Goal: Information Seeking & Learning: Find specific fact

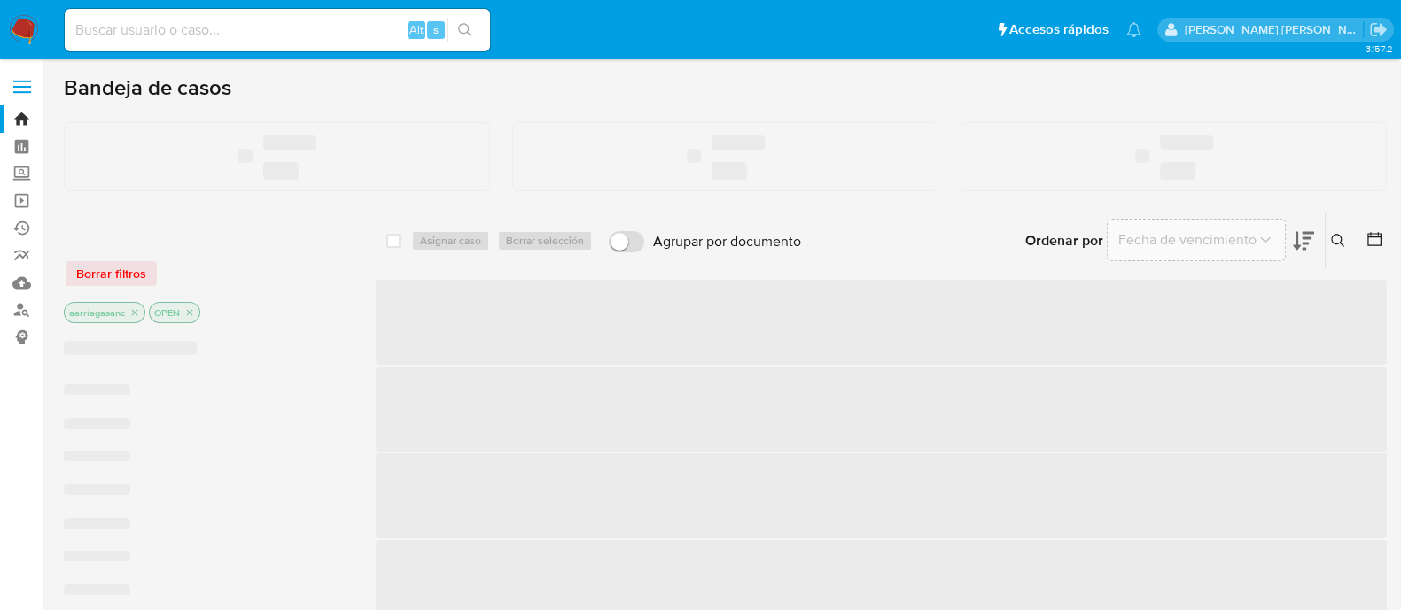
click at [328, 32] on input at bounding box center [277, 30] width 425 height 23
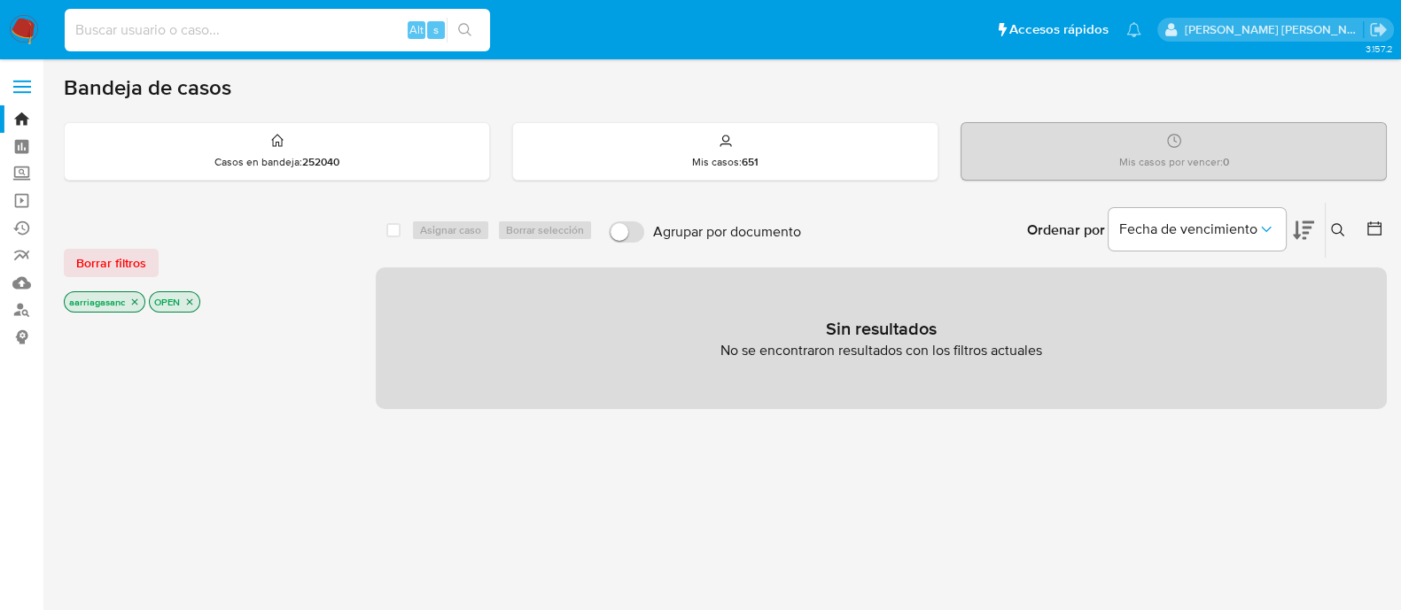
paste input "1400102790"
type input "1400102790"
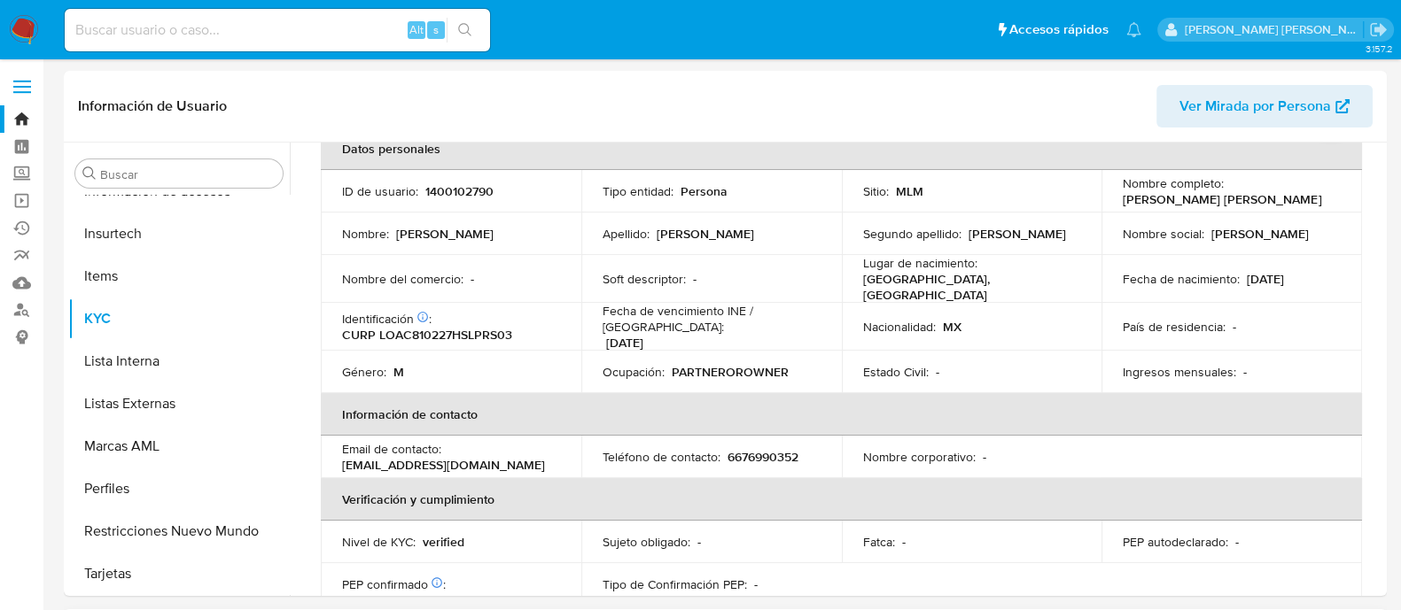
scroll to position [110, 0]
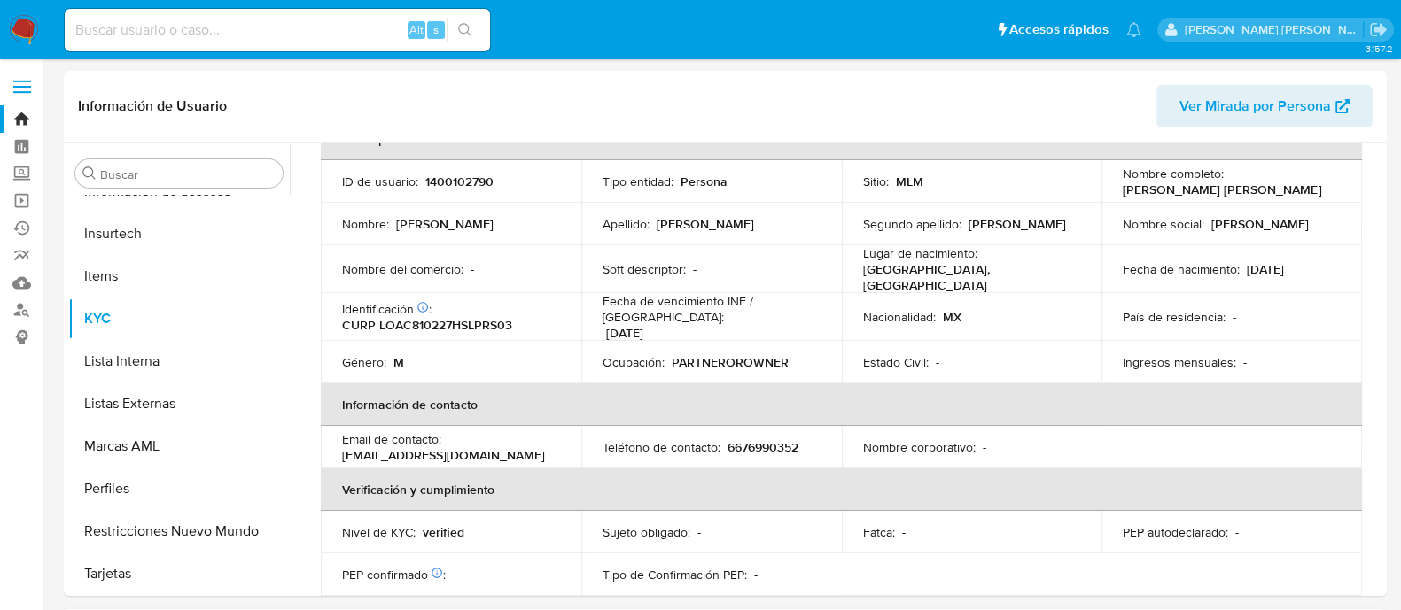
select select "10"
click at [387, 71] on div "Información de Usuario Ver Mirada por Persona" at bounding box center [725, 107] width 1323 height 72
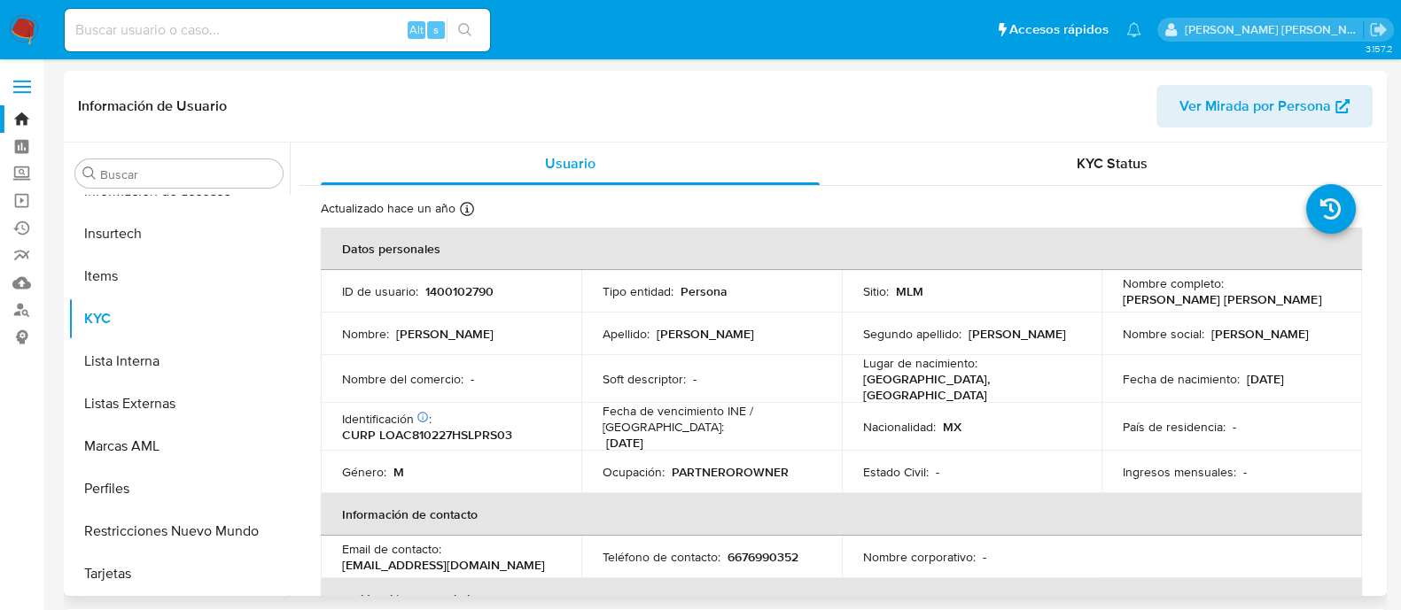
click at [430, 291] on p "1400102790" at bounding box center [459, 292] width 68 height 16
copy p "1400102790"
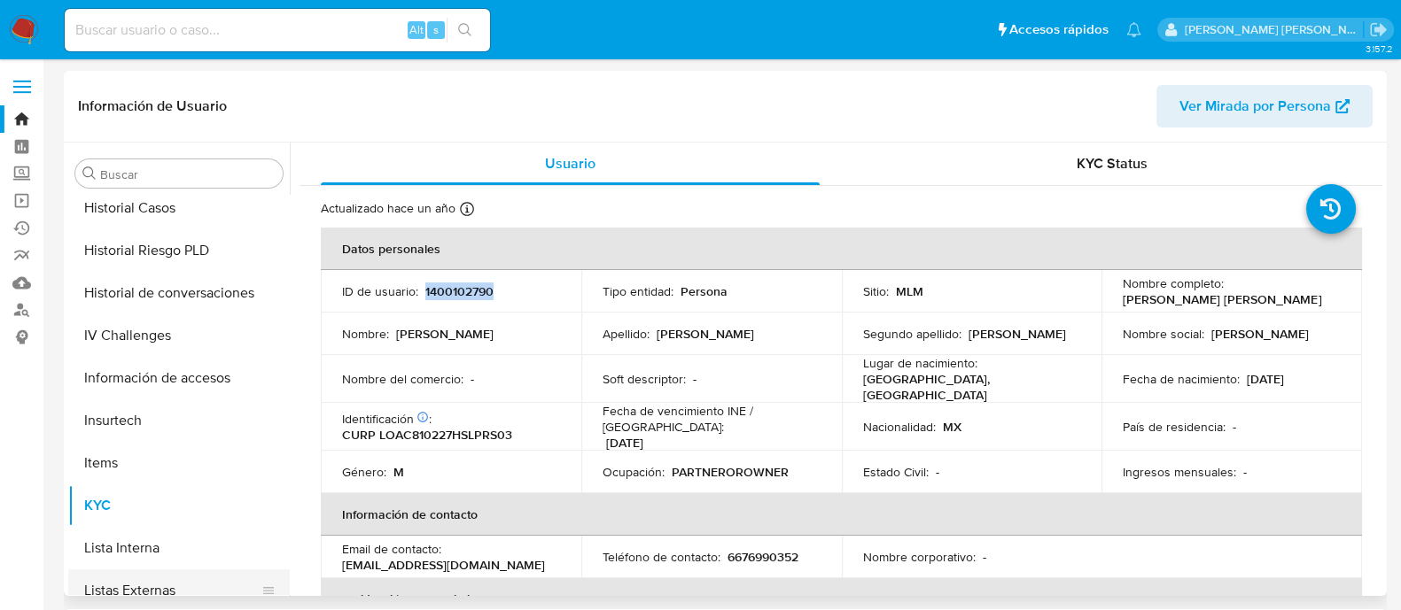
scroll to position [306, 0]
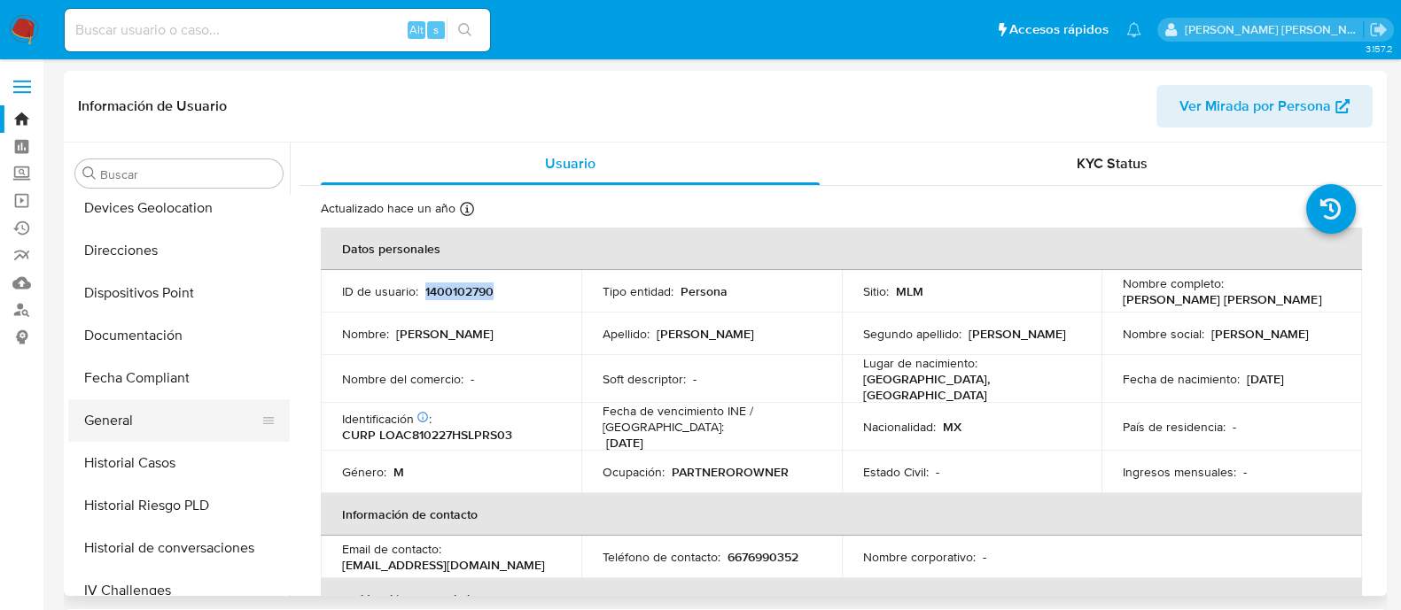
click at [105, 406] on button "General" at bounding box center [171, 421] width 207 height 43
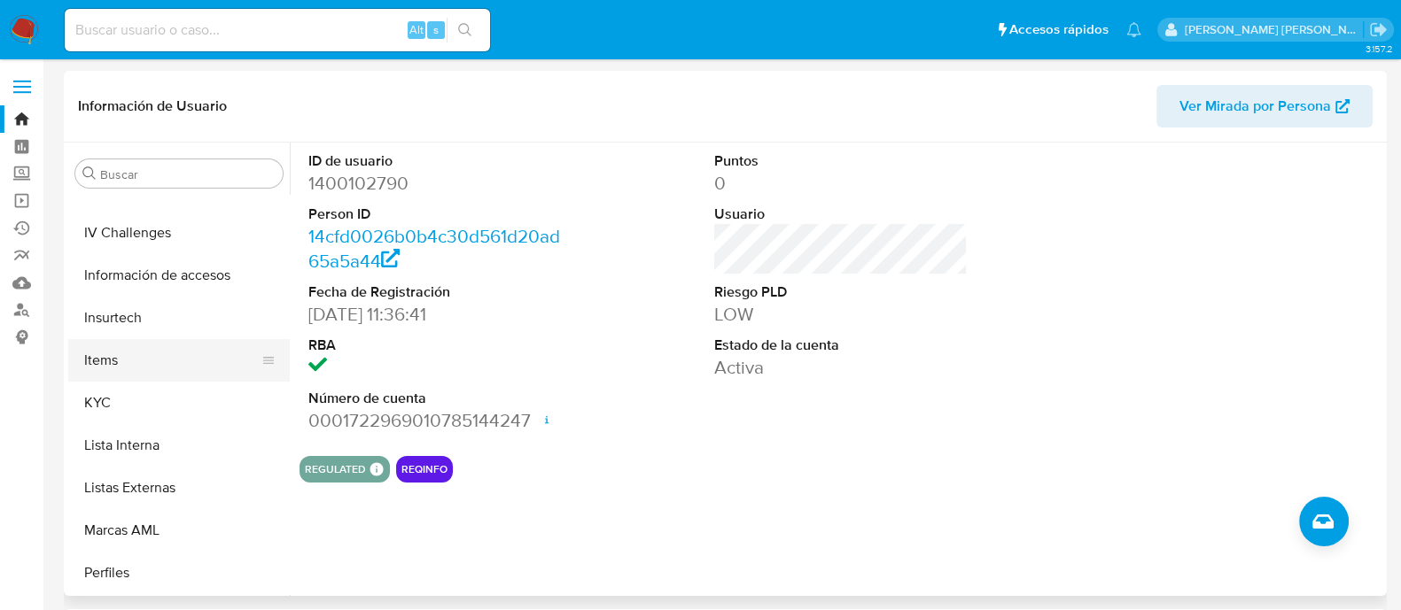
scroll to position [665, 0]
click at [164, 394] on button "KYC" at bounding box center [171, 402] width 207 height 43
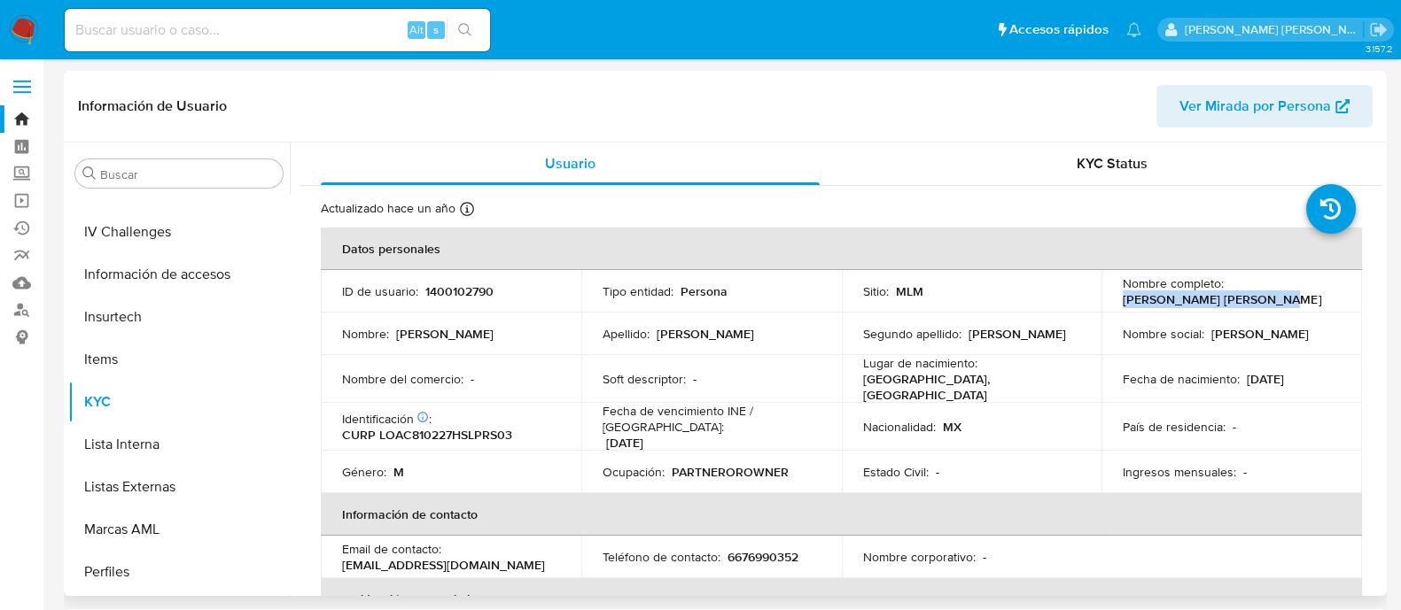
drag, startPoint x: 1121, startPoint y: 297, endPoint x: 1258, endPoint y: 299, distance: 137.4
click at [1258, 299] on div "Nombre completo : [PERSON_NAME] [PERSON_NAME]" at bounding box center [1232, 292] width 218 height 32
copy p "[PERSON_NAME] [PERSON_NAME]"
click at [434, 428] on p "CURP LOAC810227HSLPRS03" at bounding box center [427, 435] width 170 height 16
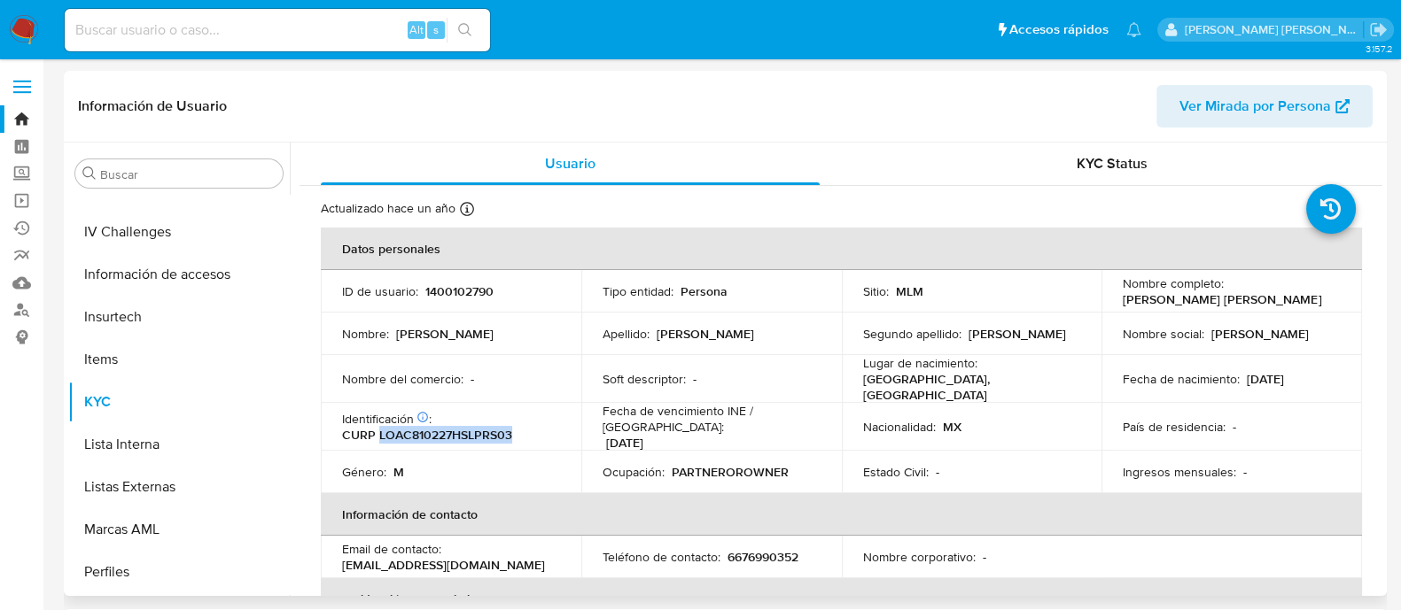
copy p "LOAC810227HSLPRS03"
drag, startPoint x: 1240, startPoint y: 370, endPoint x: 1309, endPoint y: 375, distance: 69.3
click at [1309, 375] on div "Fecha de nacimiento : [DEMOGRAPHIC_DATA]" at bounding box center [1232, 379] width 218 height 16
copy p "[DATE]"
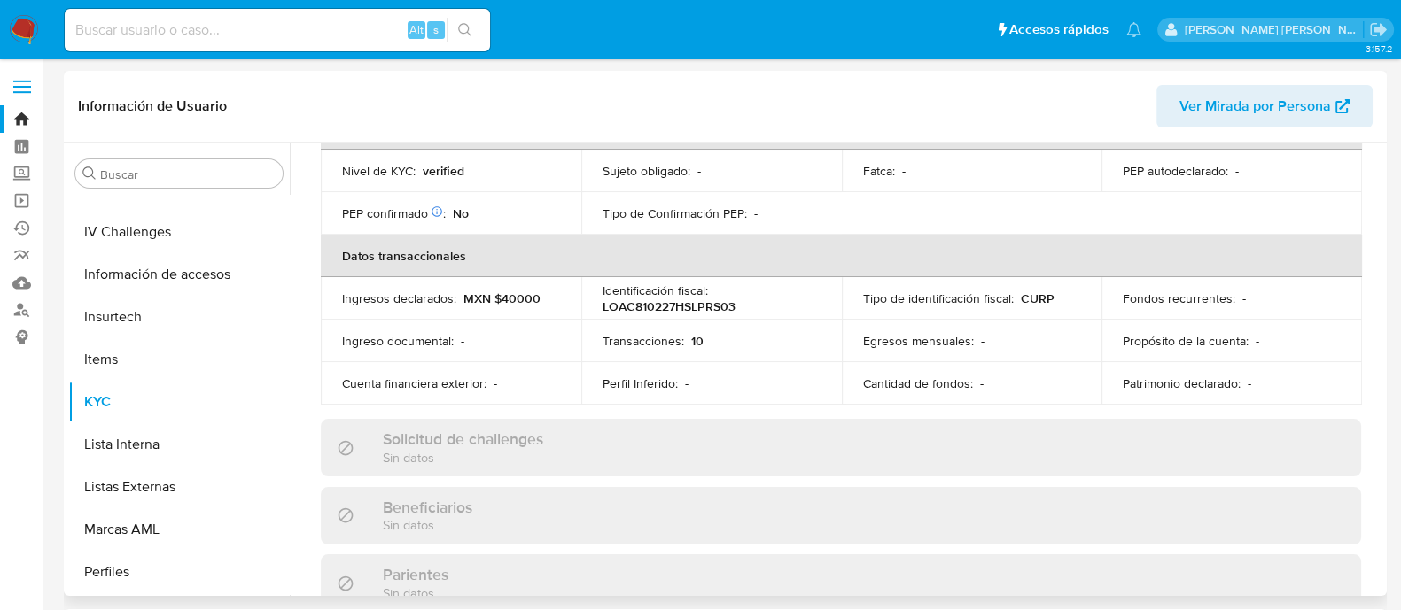
scroll to position [227, 0]
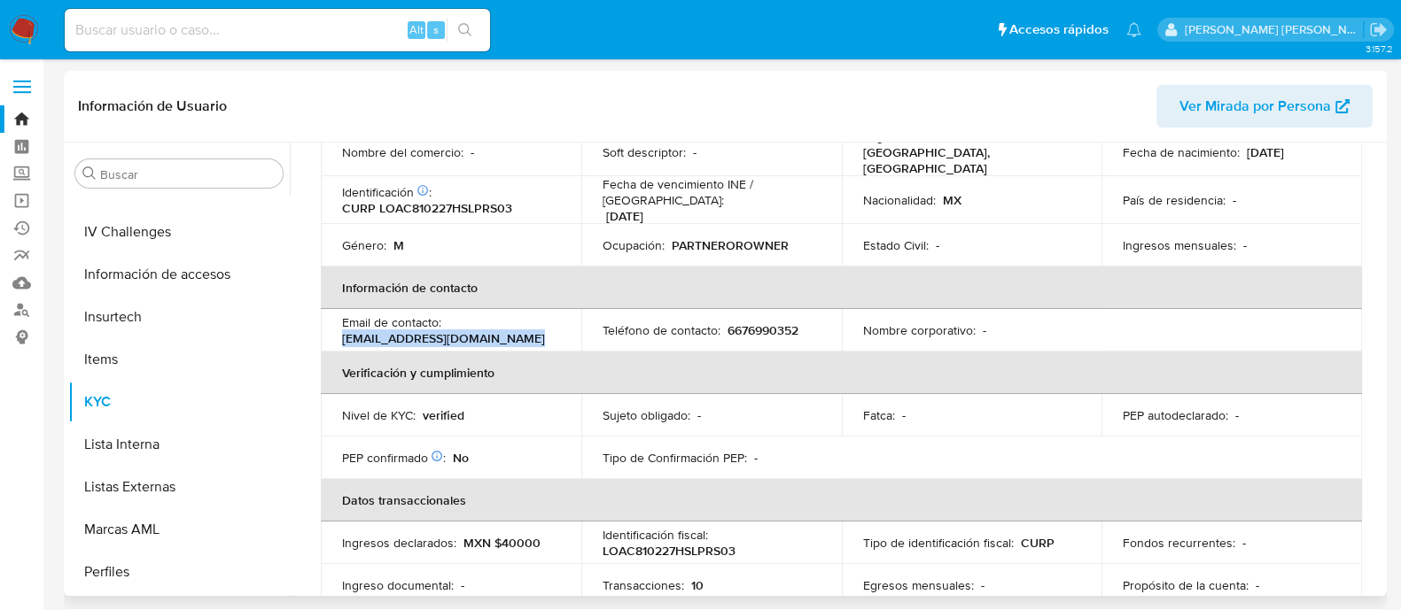
drag, startPoint x: 514, startPoint y: 319, endPoint x: 322, endPoint y: 327, distance: 192.4
click at [322, 327] on td "Email de contacto : [EMAIL_ADDRESS][DOMAIN_NAME]" at bounding box center [451, 330] width 261 height 43
copy p "[EMAIL_ADDRESS][DOMAIN_NAME]"
click at [735, 323] on p "6676990352" at bounding box center [762, 331] width 71 height 16
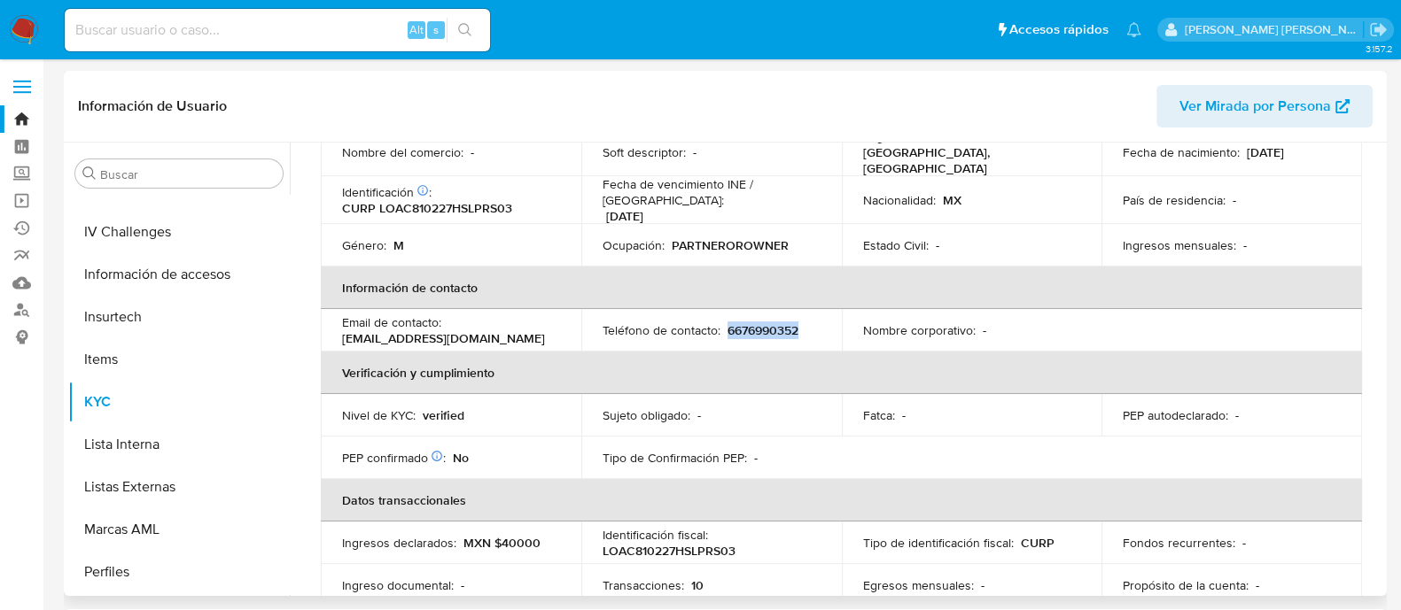
copy p "6676990352"
click at [207, 29] on input at bounding box center [277, 30] width 425 height 23
paste input "338050581"
type input "338050581"
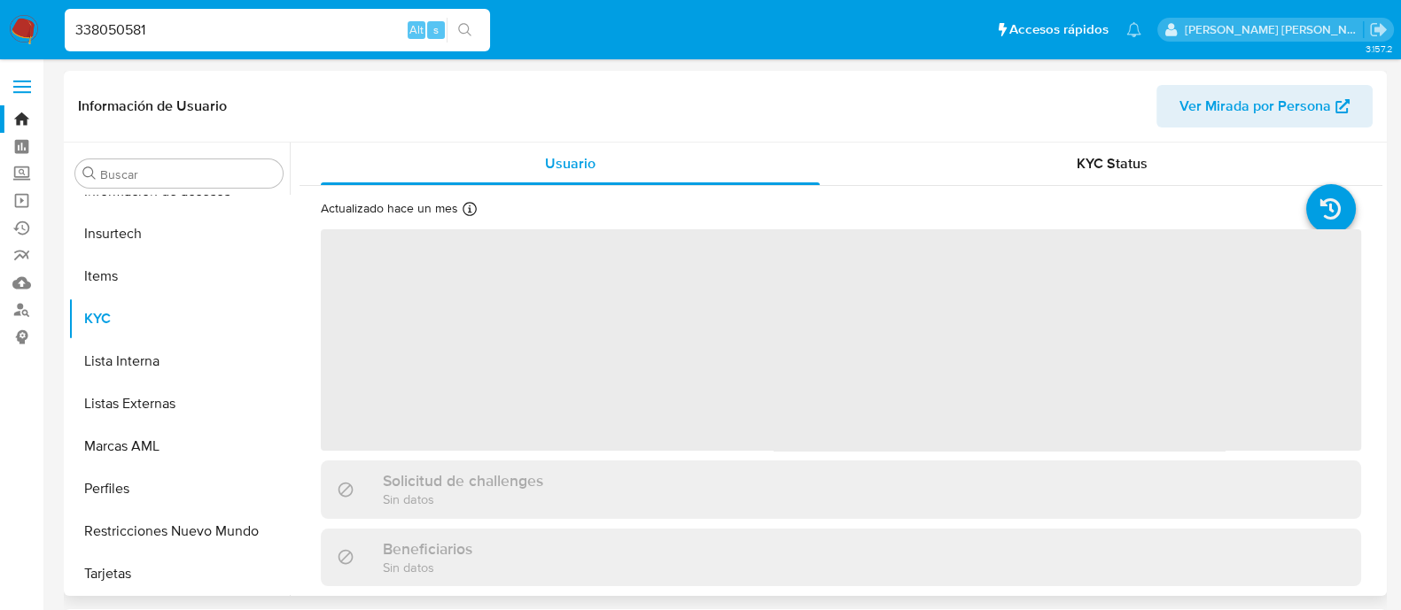
scroll to position [748, 0]
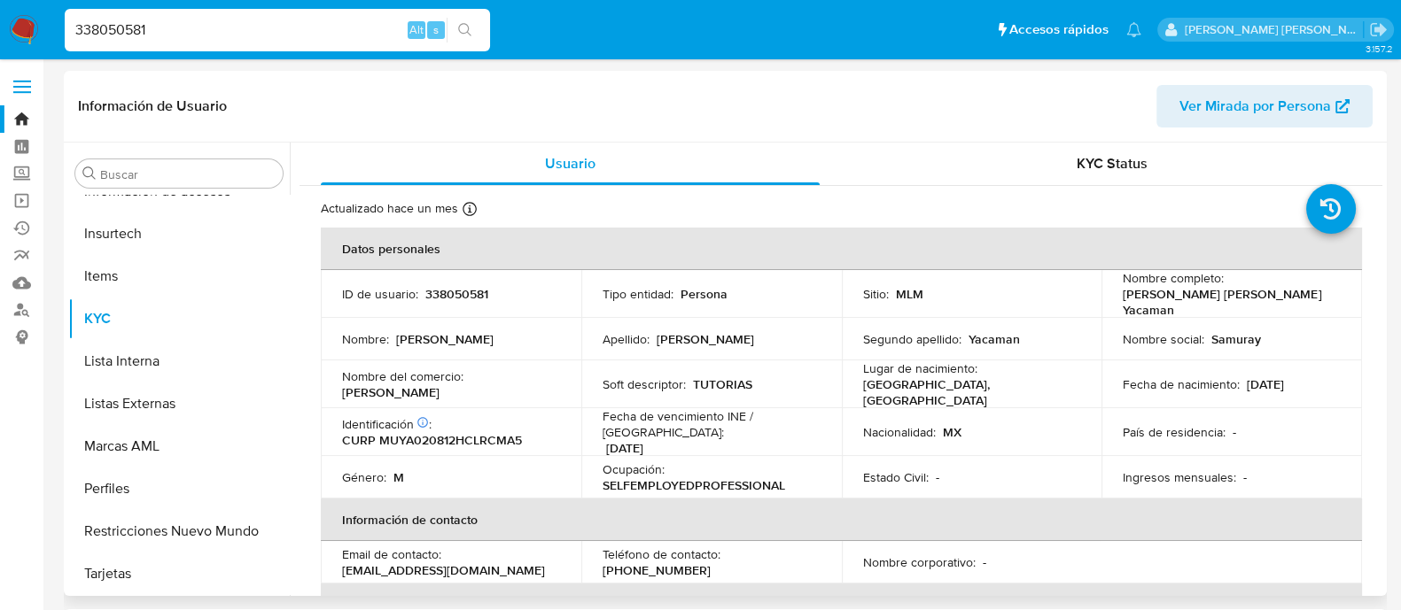
select select "10"
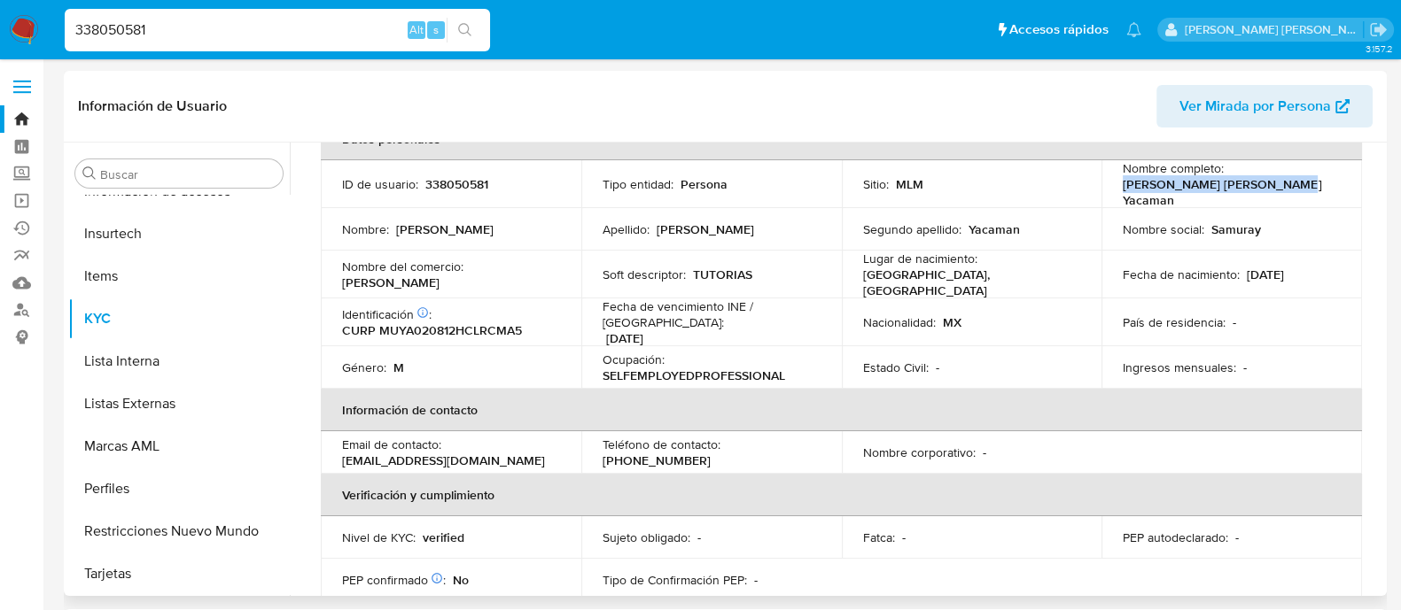
drag, startPoint x: 1121, startPoint y: 192, endPoint x: 1279, endPoint y: 189, distance: 158.6
click at [1279, 189] on div "Nombre completo : [PERSON_NAME] [PERSON_NAME] Yacaman" at bounding box center [1232, 184] width 218 height 48
copy p "[PERSON_NAME] [PERSON_NAME] Yacaman"
click at [450, 323] on p "CURP MUYA020812HCLRCMA5" at bounding box center [432, 331] width 180 height 16
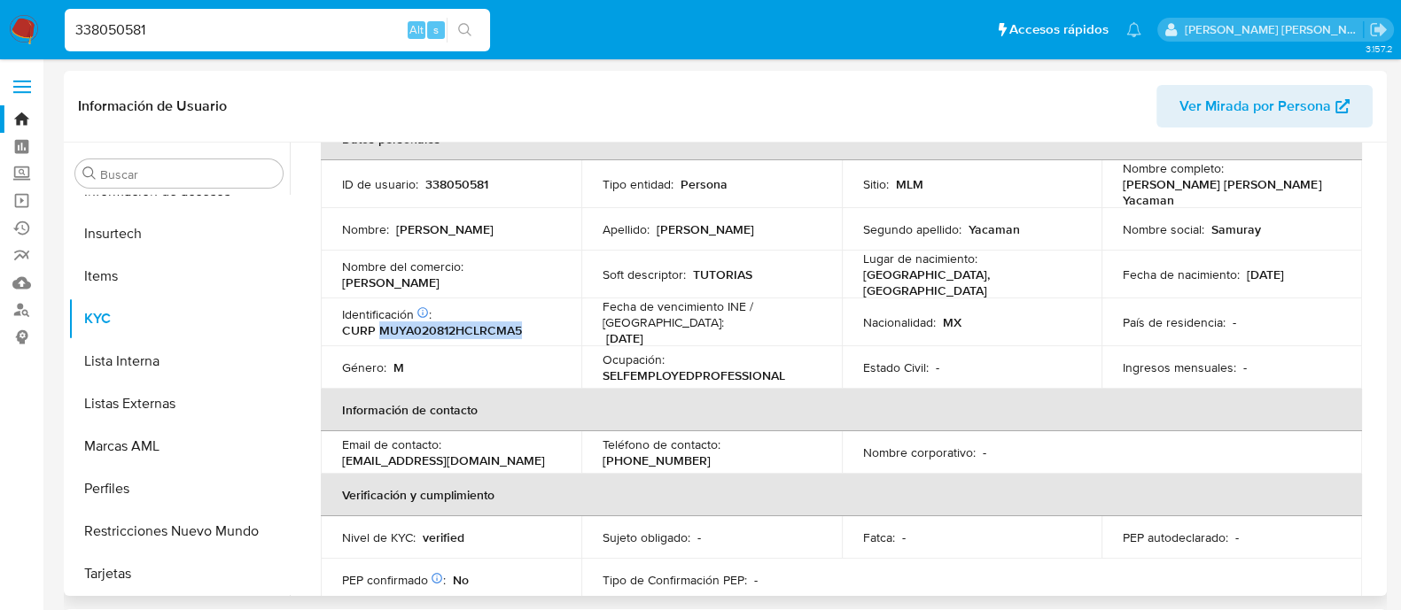
copy p "MUYA020812HCLRCMA5"
drag, startPoint x: 1240, startPoint y: 265, endPoint x: 1316, endPoint y: 263, distance: 75.3
click at [1316, 267] on div "Fecha de nacimiento : [DEMOGRAPHIC_DATA]" at bounding box center [1232, 275] width 218 height 16
copy p "[DATE]"
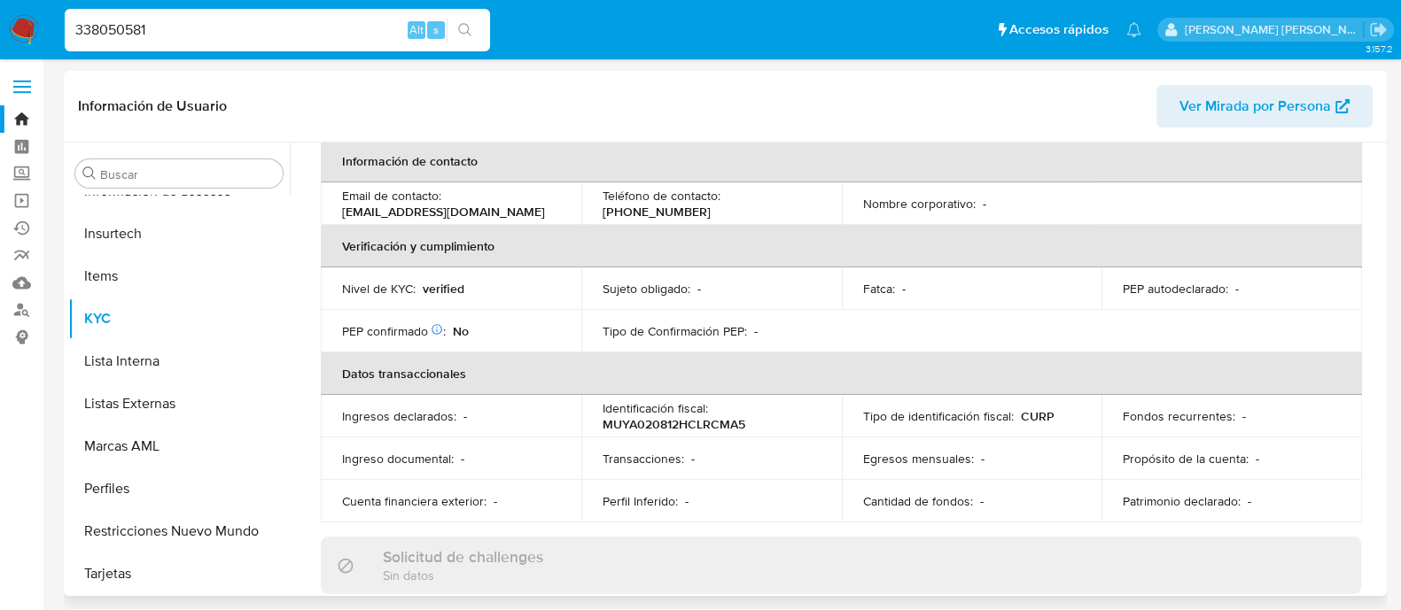
scroll to position [227, 0]
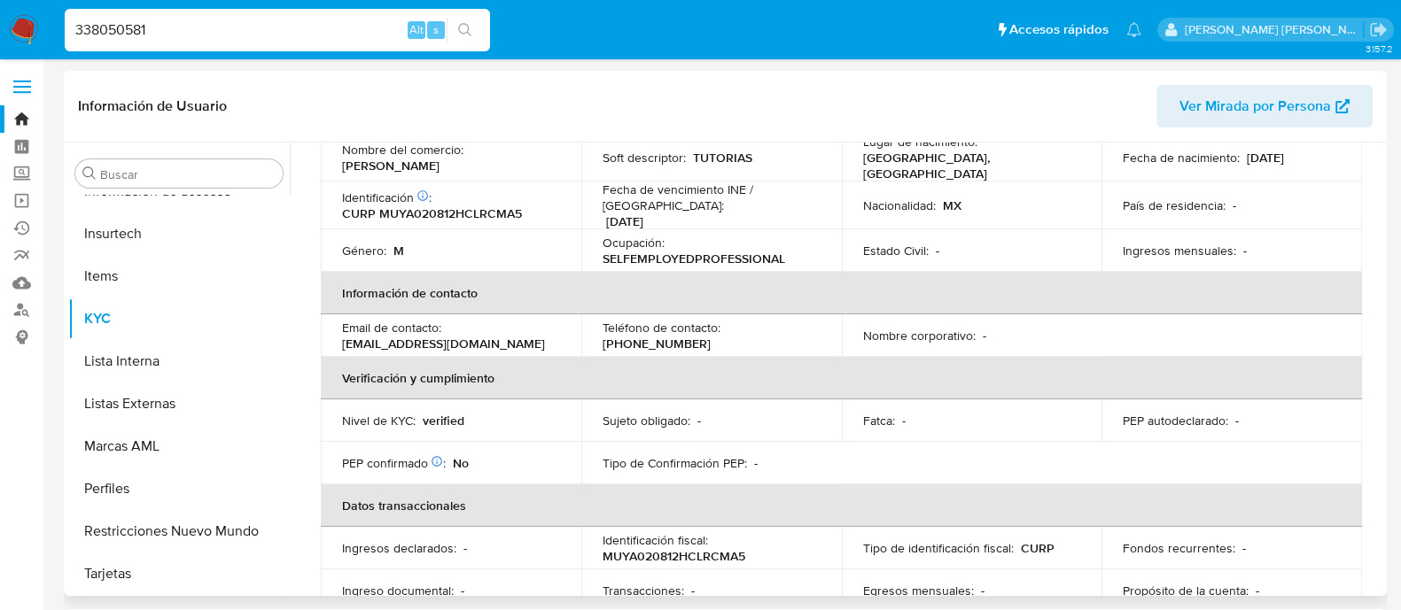
click at [377, 336] on p "[EMAIL_ADDRESS][DOMAIN_NAME]" at bounding box center [443, 344] width 203 height 16
copy div "Email de contacto : [EMAIL_ADDRESS][DOMAIN_NAME]"
click at [377, 336] on p "[EMAIL_ADDRESS][DOMAIN_NAME]" at bounding box center [443, 344] width 203 height 16
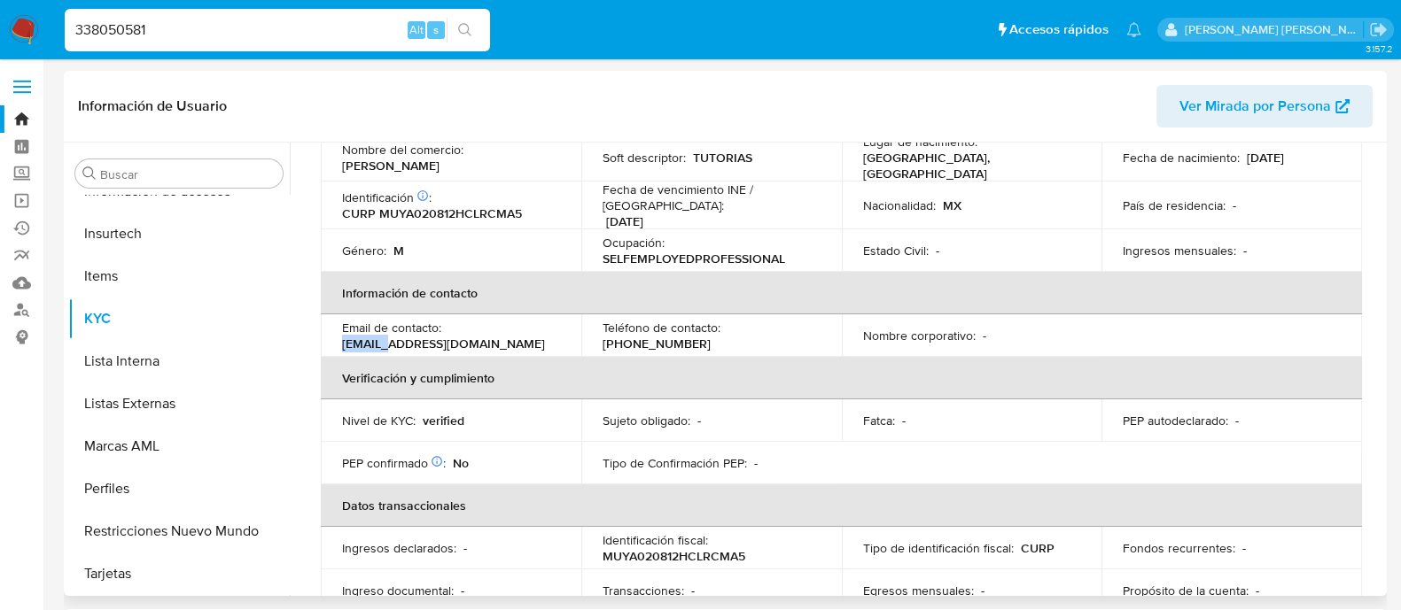
click at [377, 336] on p "[EMAIL_ADDRESS][DOMAIN_NAME]" at bounding box center [443, 344] width 203 height 16
click at [357, 336] on p "[EMAIL_ADDRESS][DOMAIN_NAME]" at bounding box center [443, 344] width 203 height 16
drag, startPoint x: 338, startPoint y: 330, endPoint x: 495, endPoint y: 333, distance: 157.7
click at [495, 333] on td "Email de contacto : [EMAIL_ADDRESS][DOMAIN_NAME]" at bounding box center [451, 336] width 261 height 43
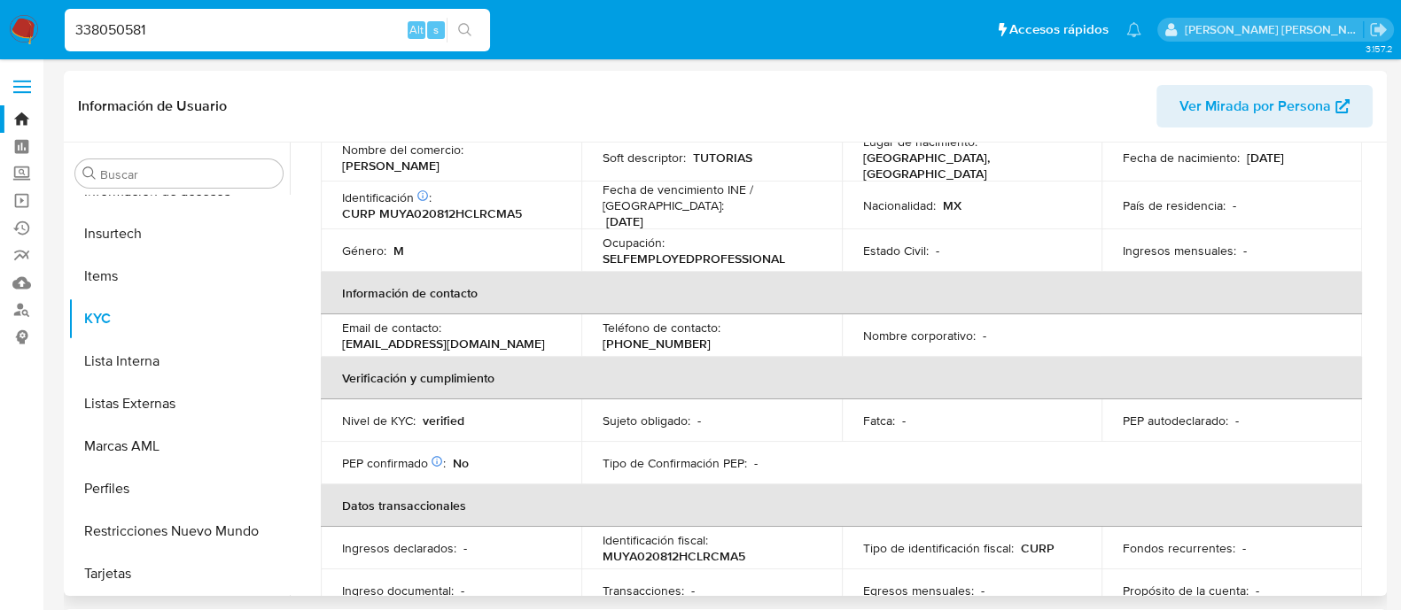
click at [711, 336] on p "[PHONE_NUMBER]" at bounding box center [657, 344] width 108 height 16
click at [720, 323] on div "Teléfono de contacto : [PHONE_NUMBER]" at bounding box center [712, 336] width 218 height 32
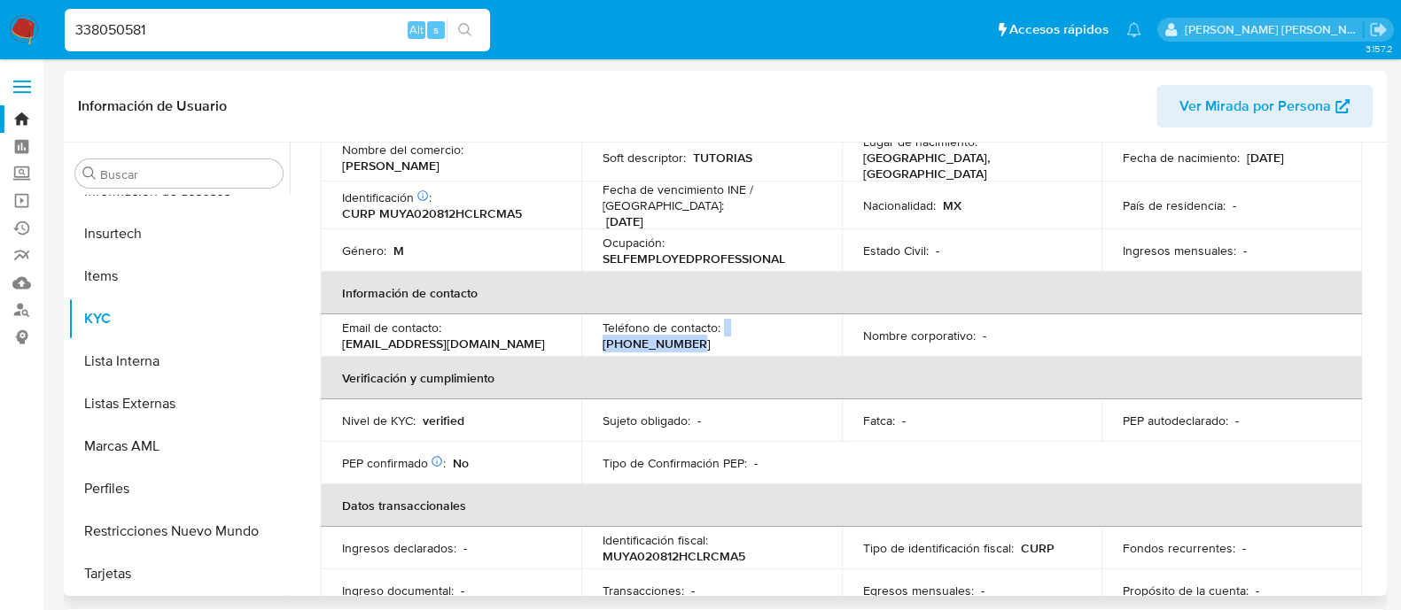
drag, startPoint x: 720, startPoint y: 323, endPoint x: 800, endPoint y: 323, distance: 79.7
click at [800, 323] on div "Teléfono de contacto : [PHONE_NUMBER]" at bounding box center [712, 336] width 218 height 32
click at [270, 26] on input "338050581" at bounding box center [277, 30] width 425 height 23
paste input "175271705"
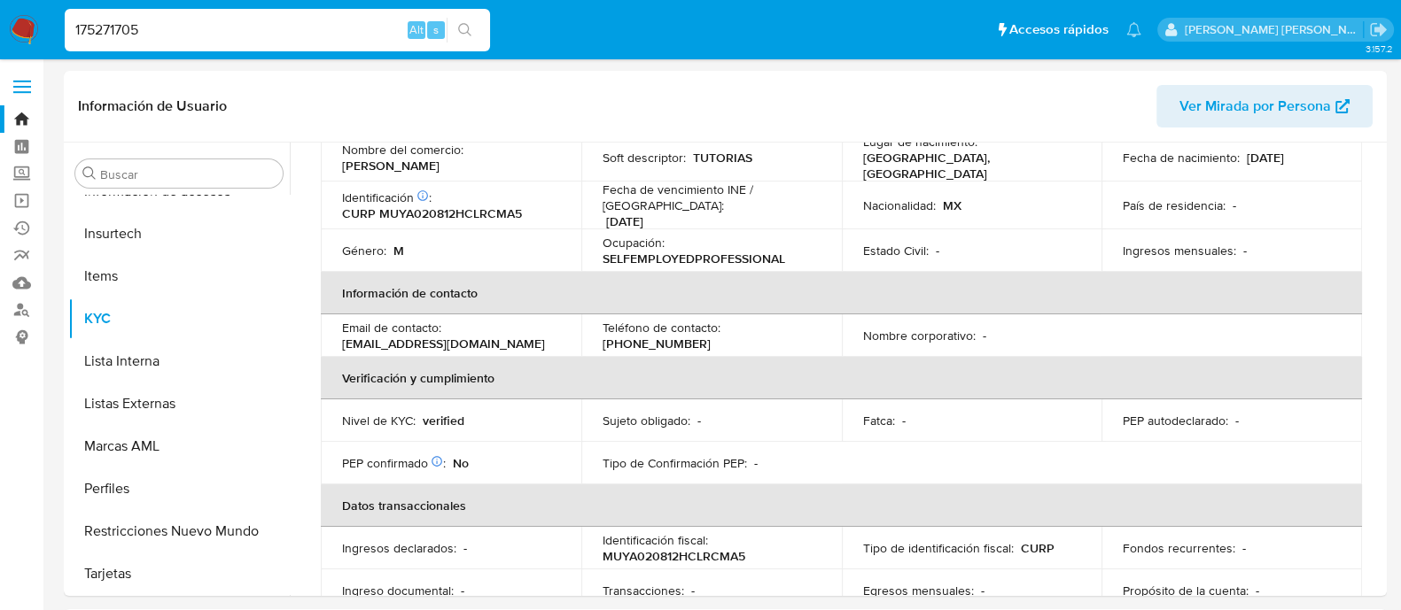
type input "175271705"
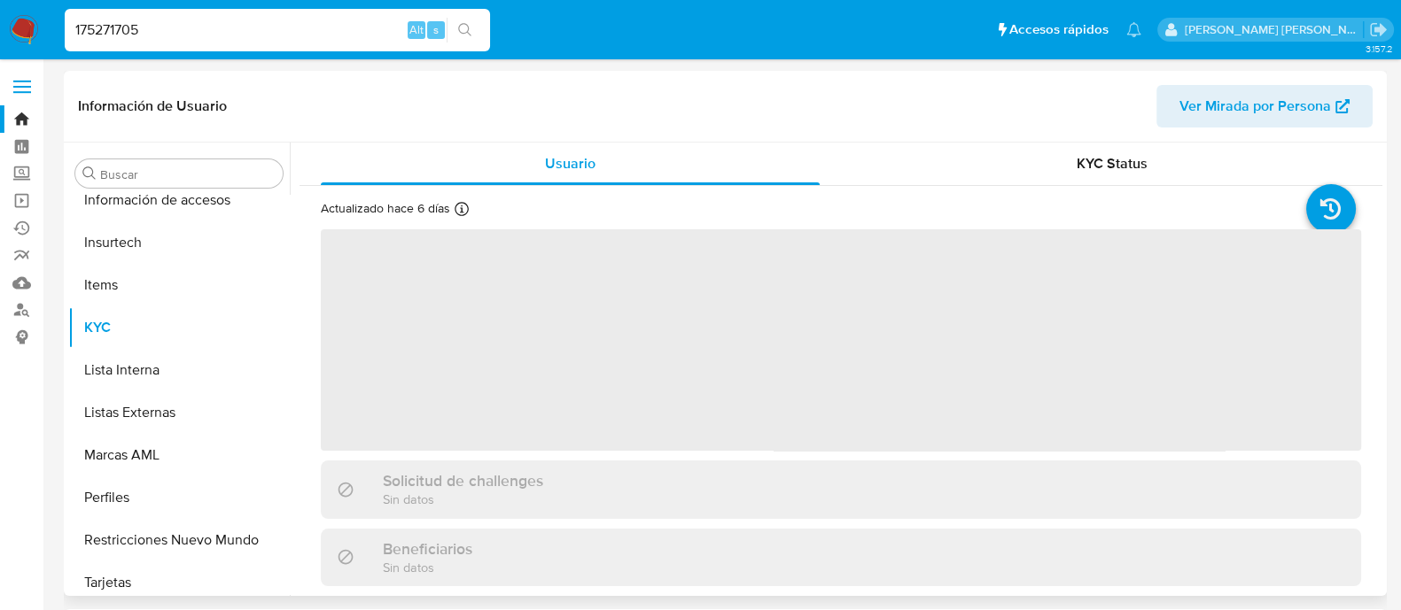
scroll to position [748, 0]
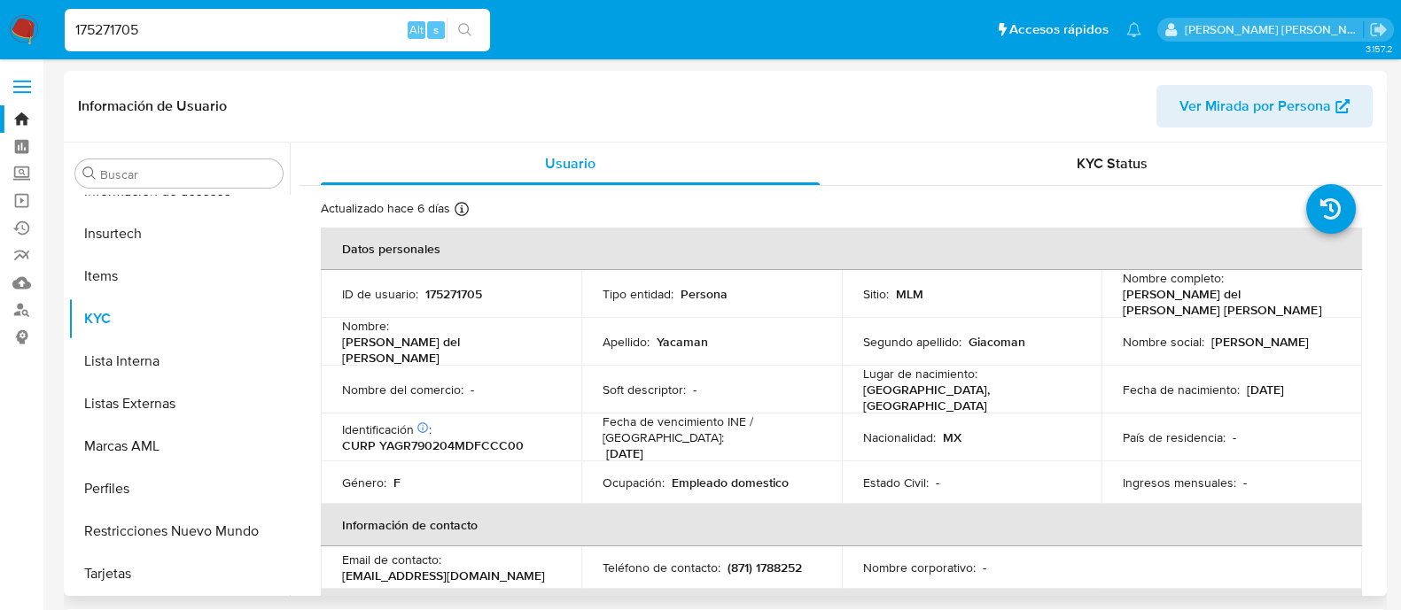
select select "10"
drag, startPoint x: 1118, startPoint y: 297, endPoint x: 1318, endPoint y: 308, distance: 200.6
click at [1318, 308] on td "Nombre completo : [PERSON_NAME] del [PERSON_NAME] [PERSON_NAME]" at bounding box center [1231, 294] width 261 height 48
drag, startPoint x: 1240, startPoint y: 376, endPoint x: 1309, endPoint y: 376, distance: 68.2
click at [1309, 382] on div "Fecha de nacimiento : [DEMOGRAPHIC_DATA]" at bounding box center [1232, 390] width 218 height 16
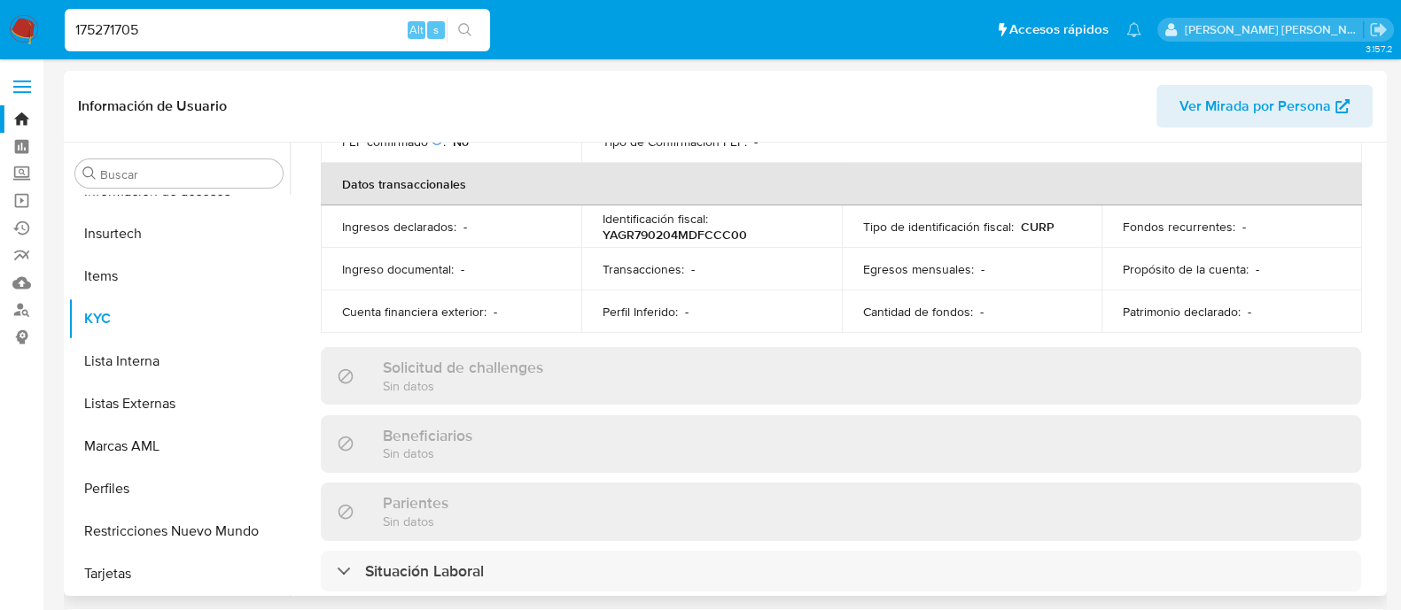
scroll to position [332, 0]
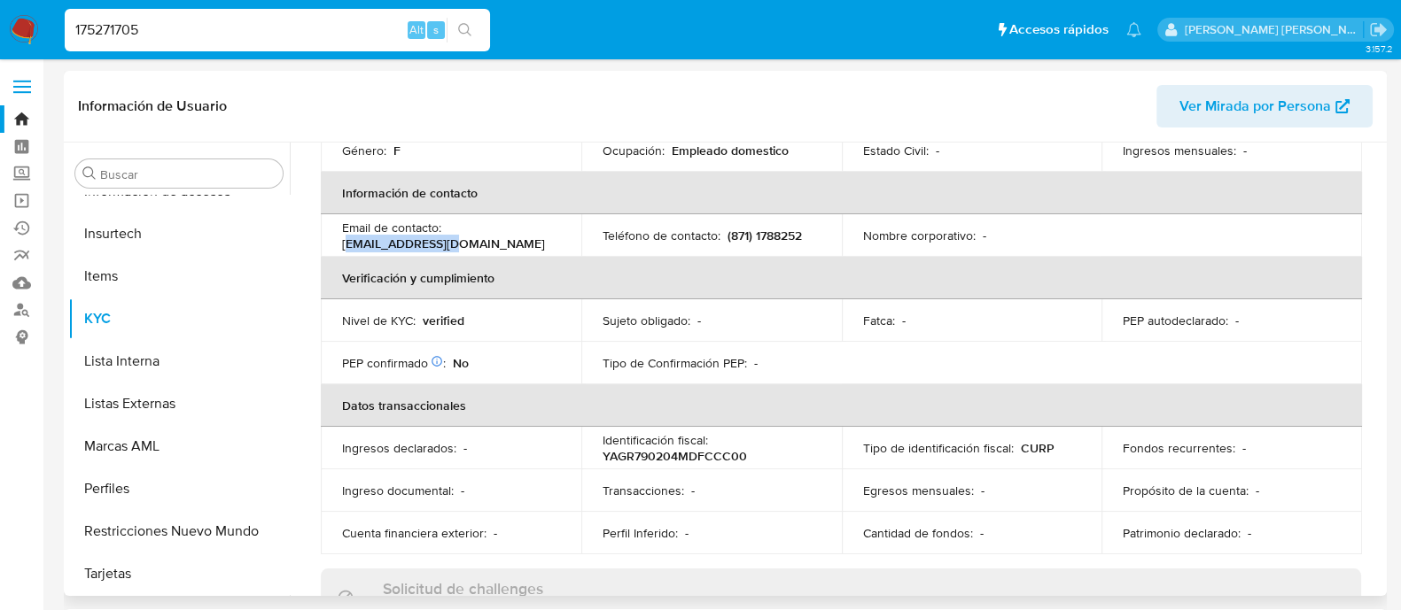
drag, startPoint x: 344, startPoint y: 218, endPoint x: 452, endPoint y: 224, distance: 108.3
click at [452, 236] on p "[EMAIL_ADDRESS][DOMAIN_NAME]" at bounding box center [443, 244] width 203 height 16
click at [426, 236] on p "[EMAIL_ADDRESS][DOMAIN_NAME]" at bounding box center [443, 244] width 203 height 16
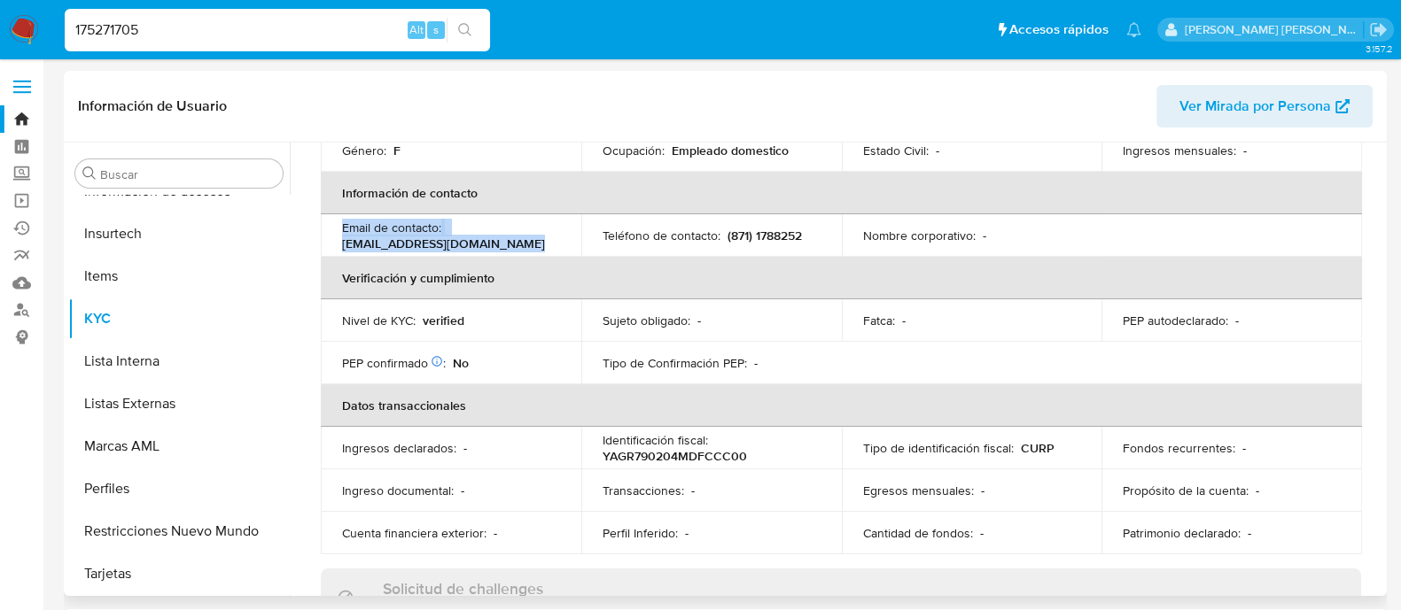
click at [424, 236] on p "[EMAIL_ADDRESS][DOMAIN_NAME]" at bounding box center [443, 244] width 203 height 16
click at [343, 236] on p "[EMAIL_ADDRESS][DOMAIN_NAME]" at bounding box center [443, 244] width 203 height 16
drag, startPoint x: 339, startPoint y: 226, endPoint x: 458, endPoint y: 231, distance: 118.9
click at [458, 231] on td "Email de contacto : [EMAIL_ADDRESS][DOMAIN_NAME]" at bounding box center [451, 235] width 261 height 43
drag, startPoint x: 722, startPoint y: 219, endPoint x: 798, endPoint y: 220, distance: 76.2
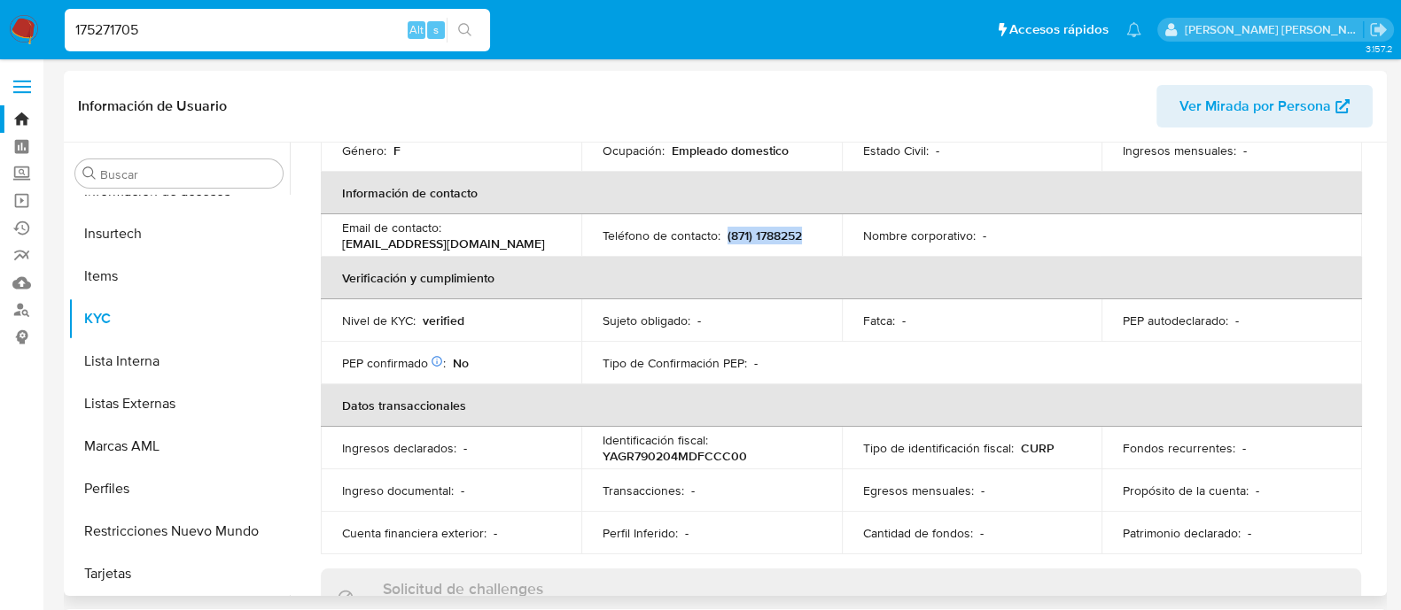
click at [798, 228] on div "Teléfono de contacto : [PHONE_NUMBER]" at bounding box center [712, 236] width 218 height 16
click at [214, 52] on div "175271705 Alt s" at bounding box center [277, 30] width 425 height 50
click at [208, 27] on input "175271705" at bounding box center [277, 30] width 425 height 23
paste input "54515194"
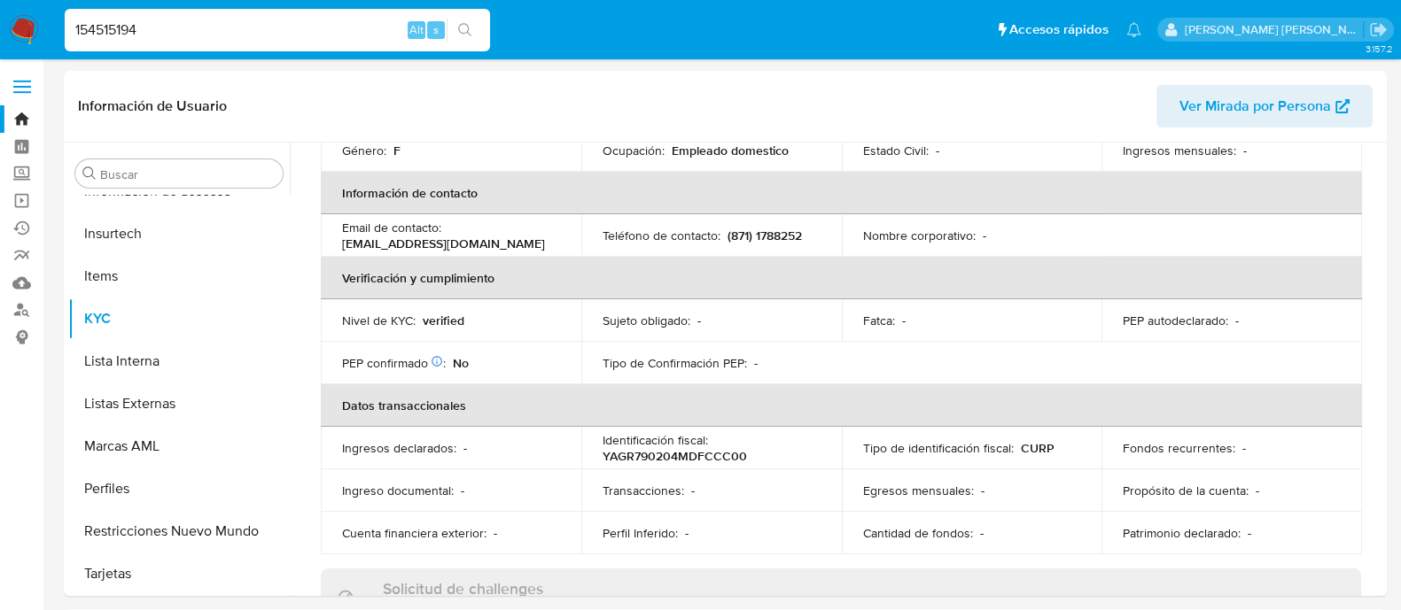
type input "154515194"
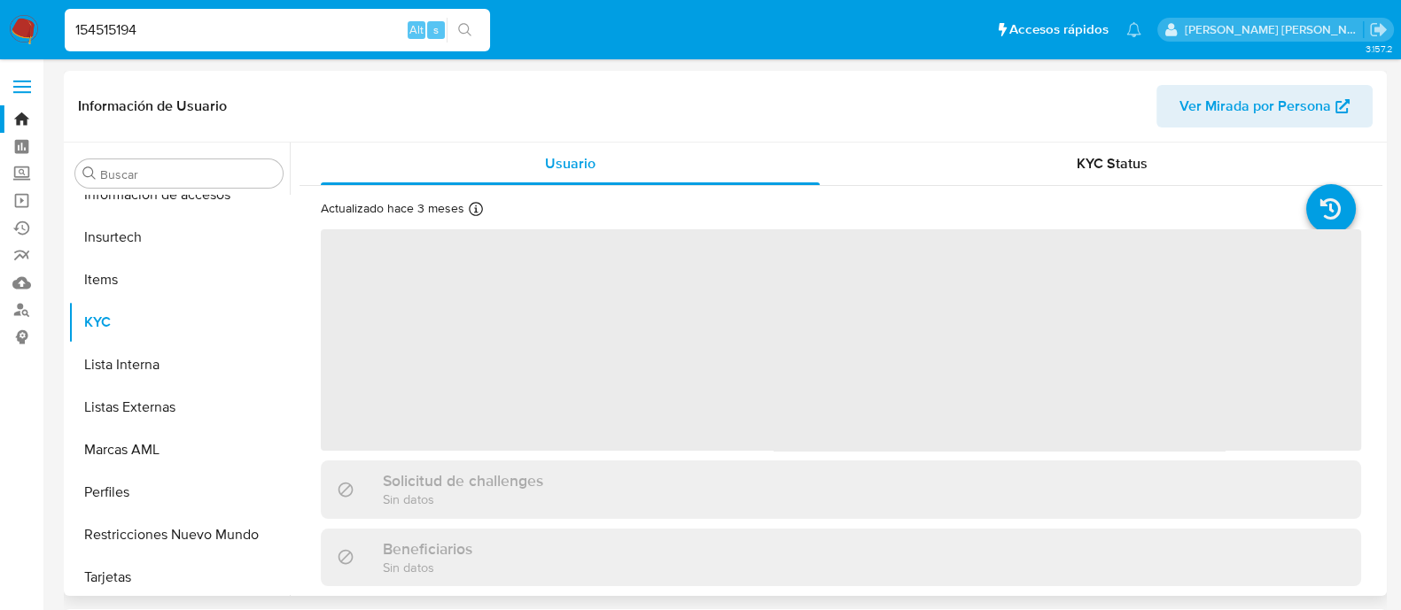
scroll to position [748, 0]
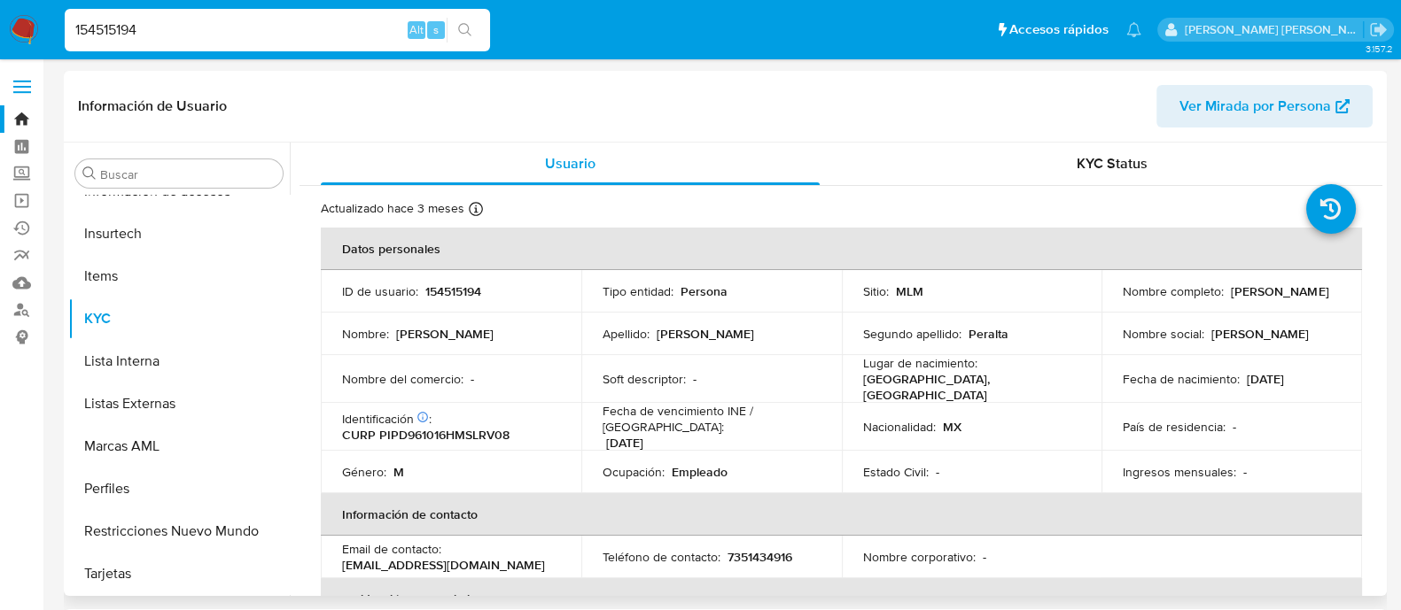
select select "10"
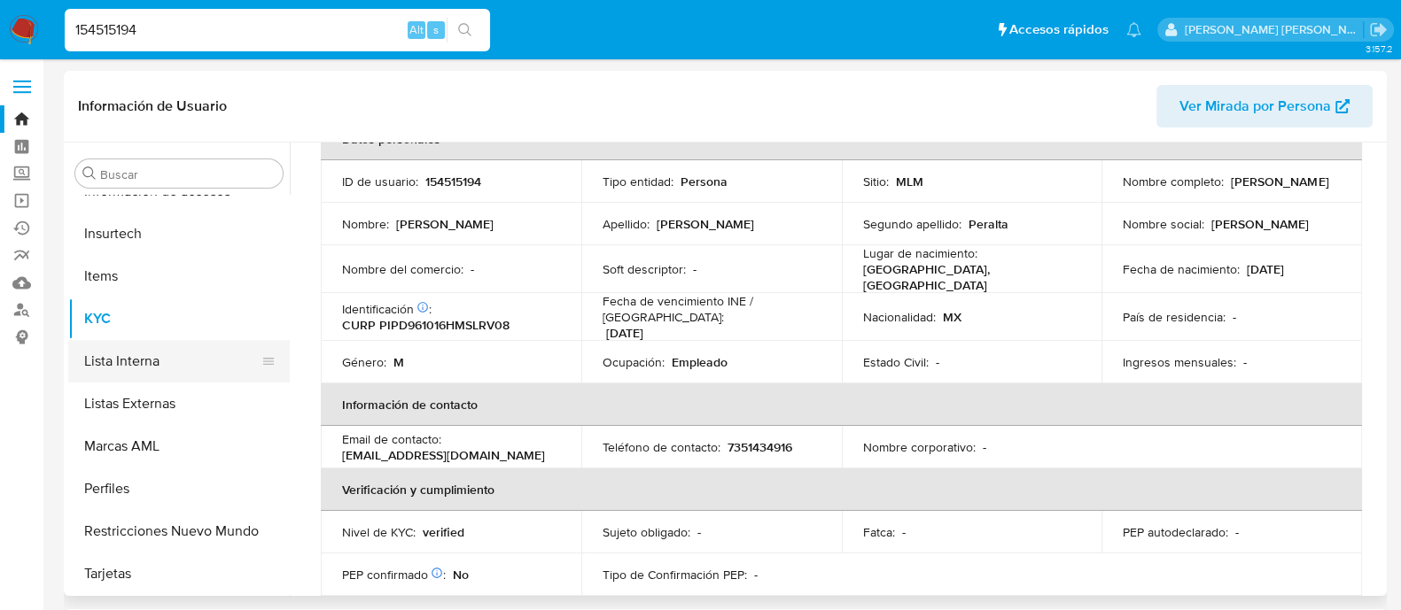
scroll to position [416, 0]
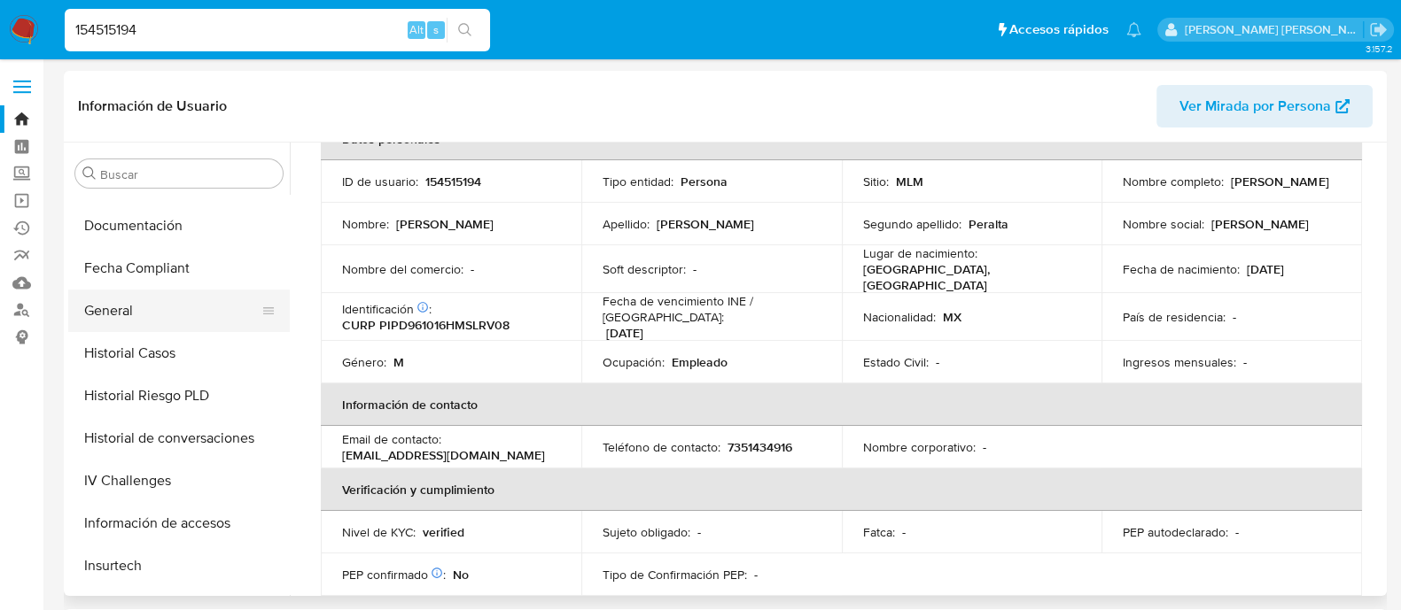
click at [148, 311] on button "General" at bounding box center [171, 311] width 207 height 43
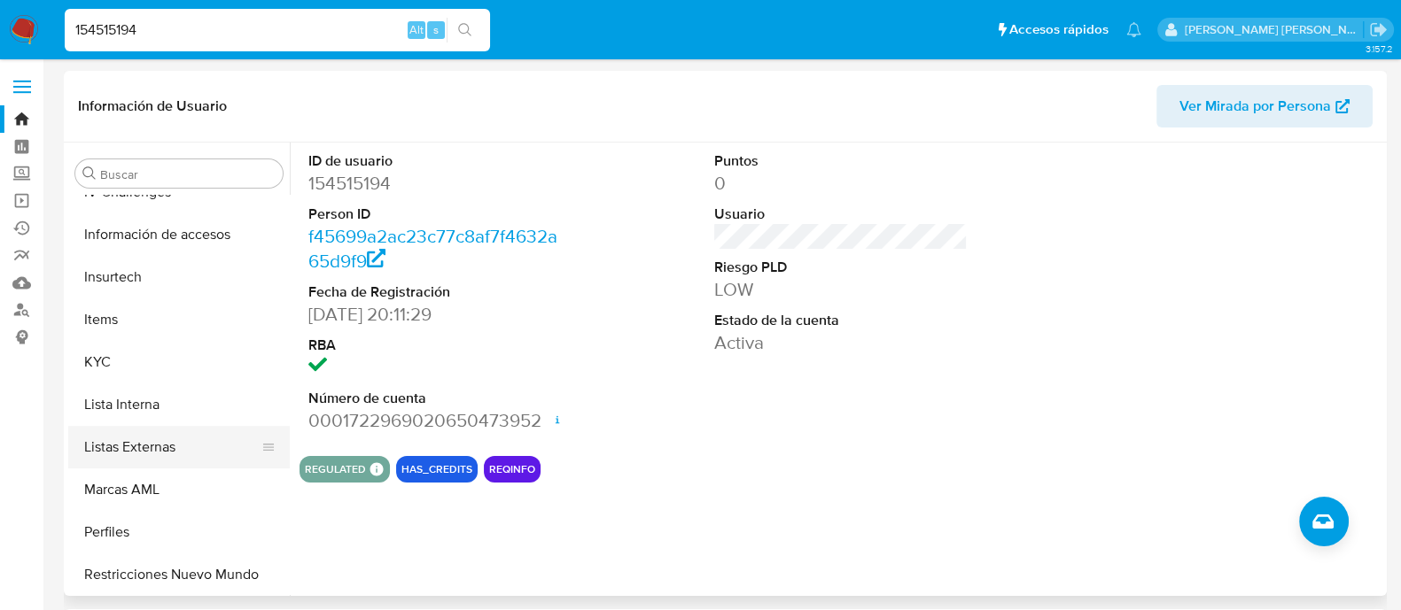
scroll to position [748, 0]
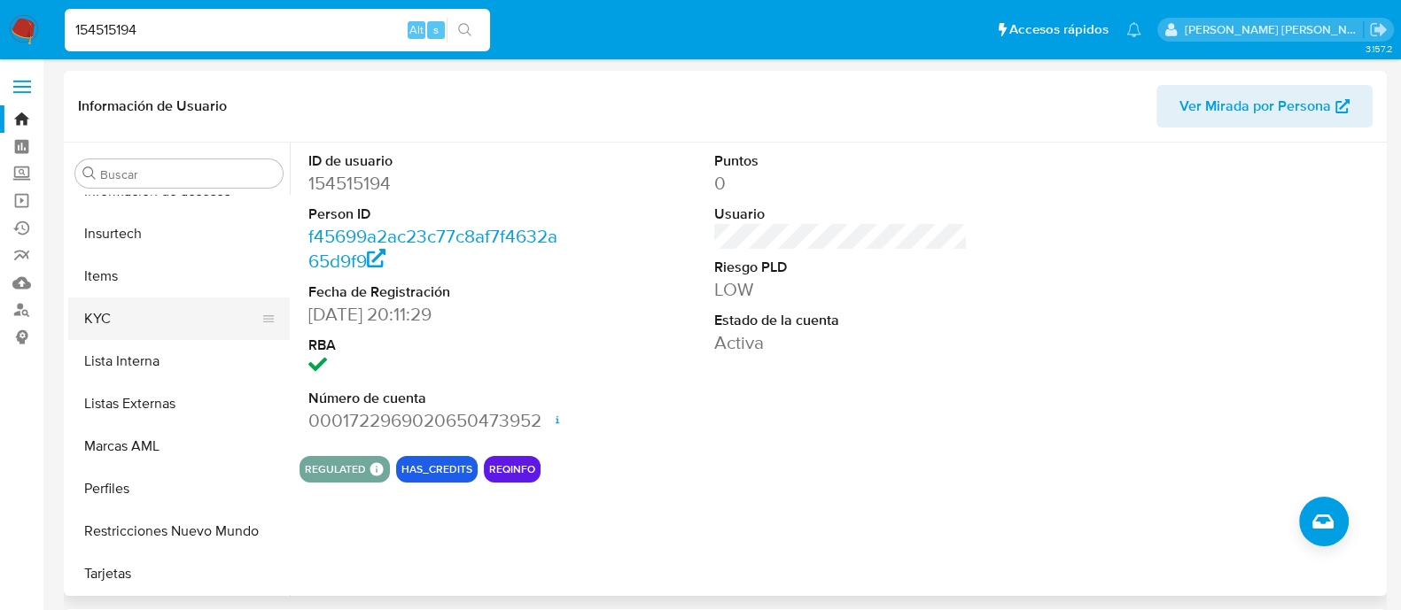
click at [155, 324] on button "KYC" at bounding box center [171, 319] width 207 height 43
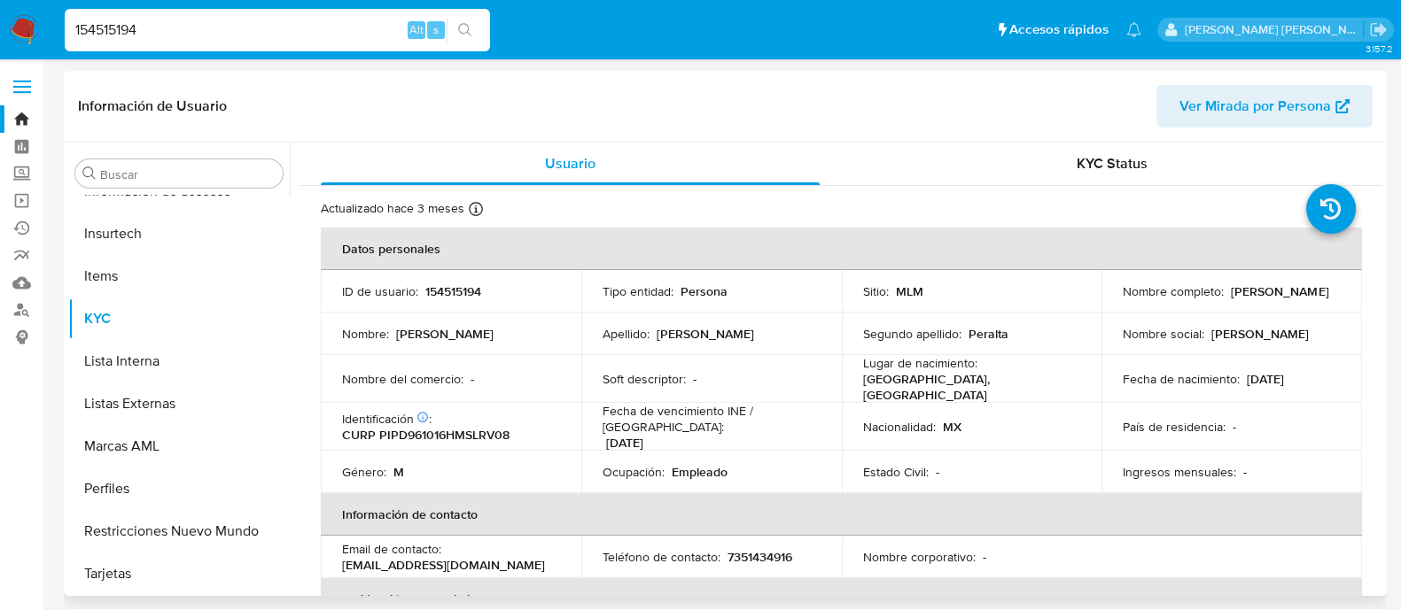
drag, startPoint x: 1121, startPoint y: 299, endPoint x: 1230, endPoint y: 295, distance: 109.0
click at [1230, 295] on div "Nombre completo : [PERSON_NAME]" at bounding box center [1232, 292] width 218 height 16
click at [466, 427] on p "CURP PIPD961016HMSLRV08" at bounding box center [425, 435] width 167 height 16
drag, startPoint x: 1240, startPoint y: 380, endPoint x: 1310, endPoint y: 383, distance: 70.0
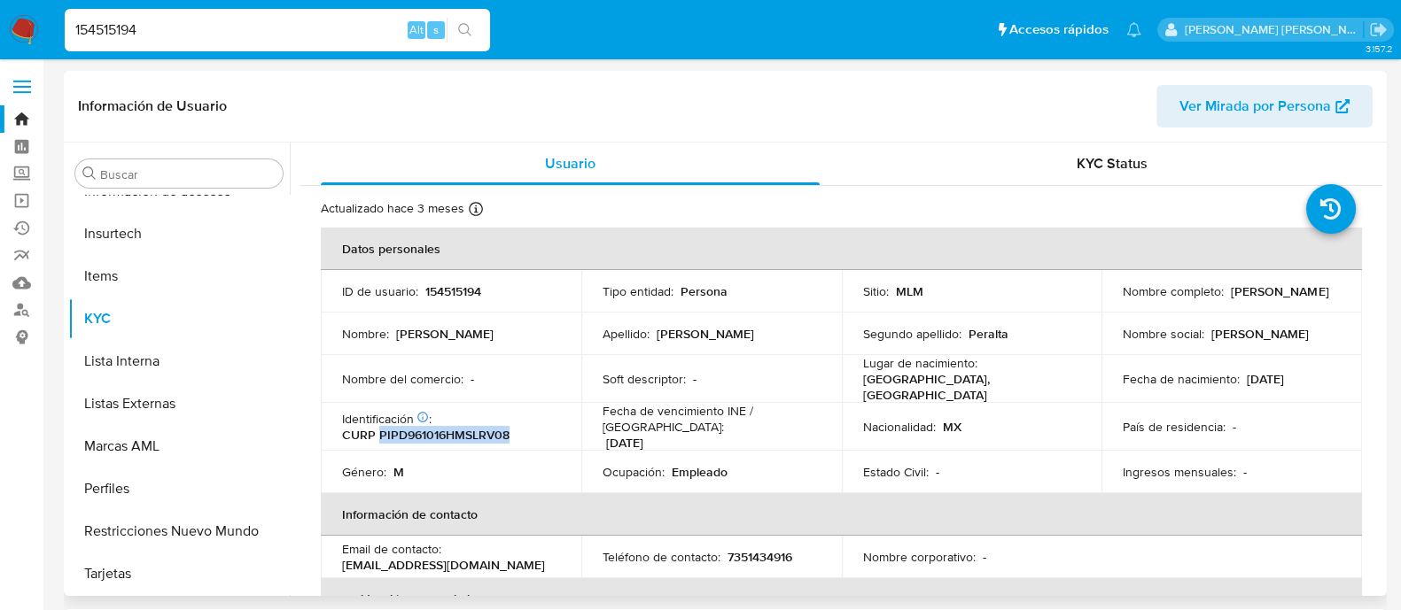
click at [1310, 383] on div "Fecha de nacimiento : [DEMOGRAPHIC_DATA]" at bounding box center [1232, 379] width 218 height 16
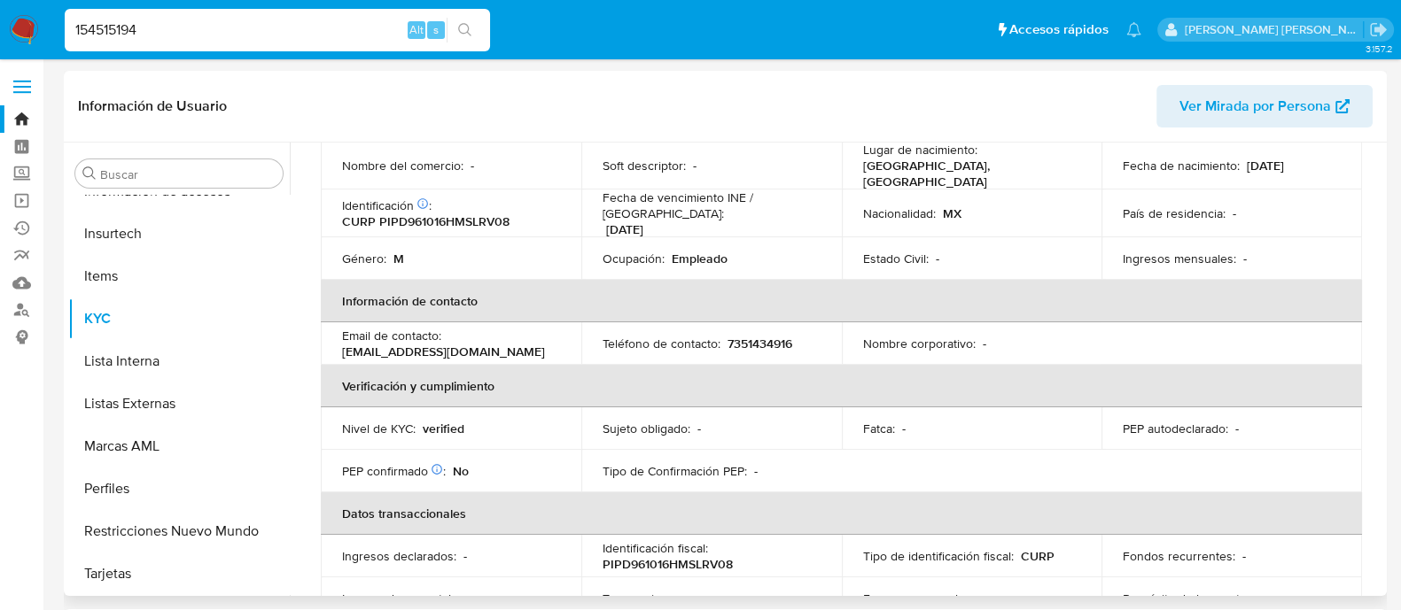
scroll to position [110, 0]
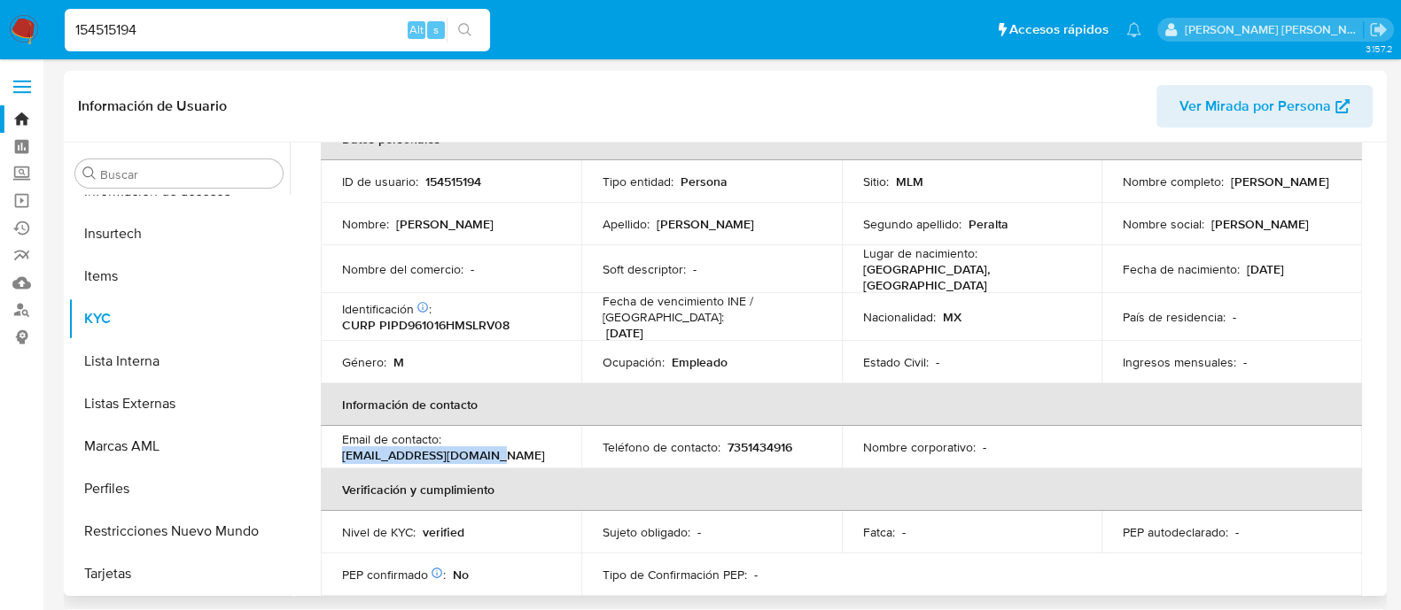
drag, startPoint x: 342, startPoint y: 441, endPoint x: 494, endPoint y: 439, distance: 151.5
click at [494, 439] on div "Email de contacto : [EMAIL_ADDRESS][DOMAIN_NAME]" at bounding box center [451, 448] width 218 height 32
click at [732, 440] on p "7351434916" at bounding box center [759, 447] width 65 height 16
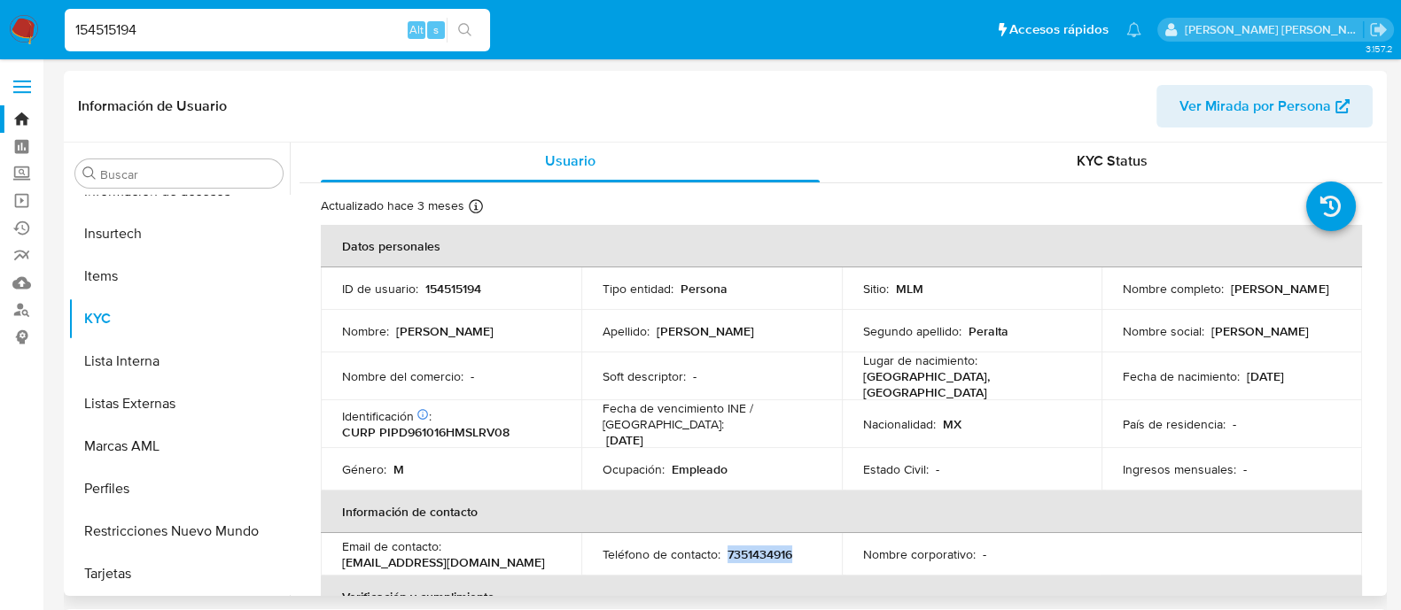
scroll to position [0, 0]
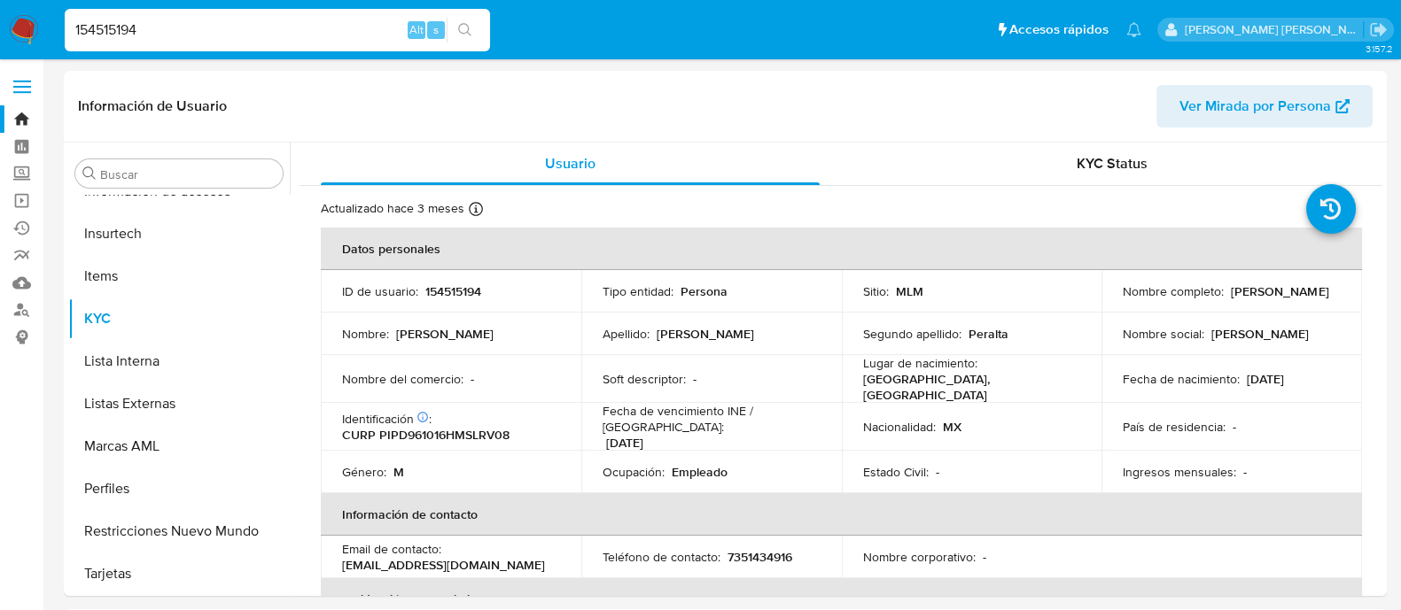
click at [271, 26] on input "154515194" at bounding box center [277, 30] width 425 height 23
paste input "312318750"
type input "312318750"
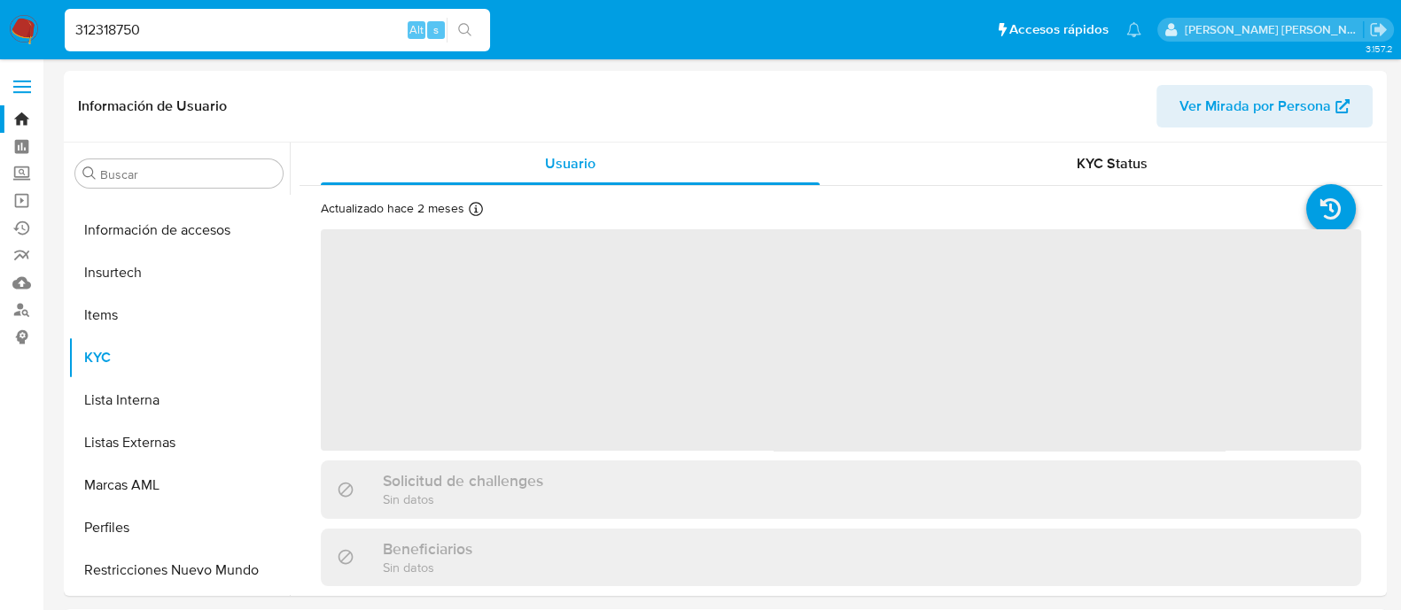
scroll to position [748, 0]
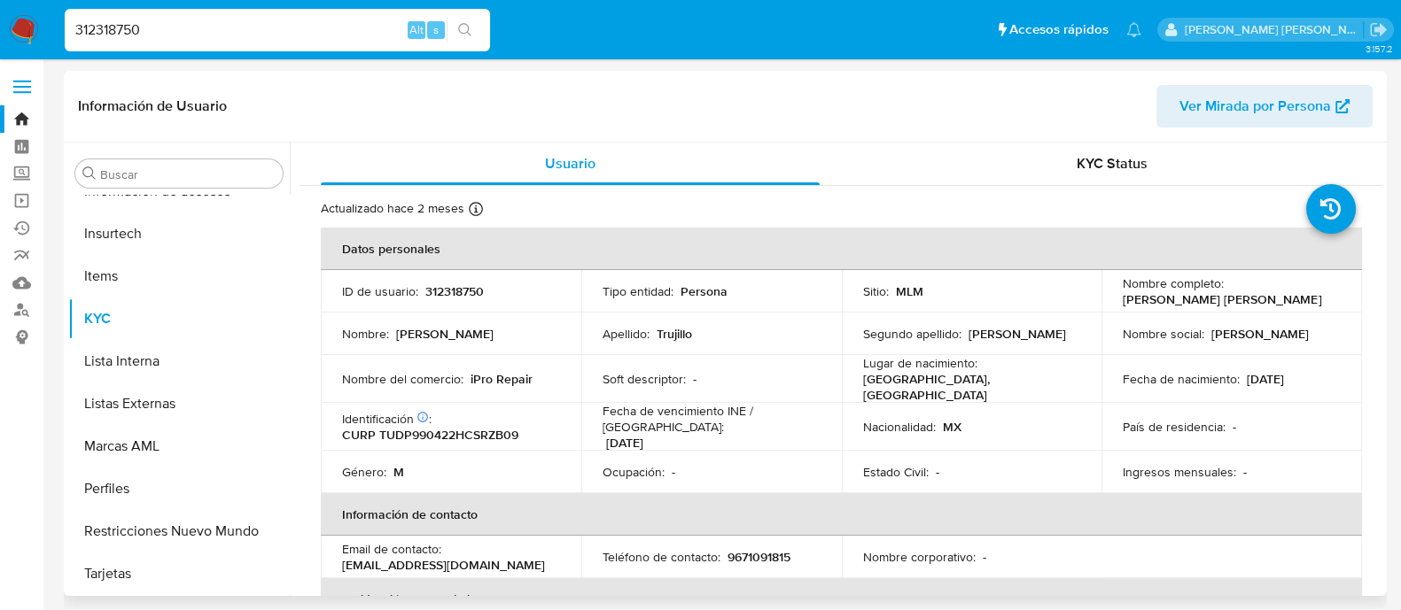
select select "10"
drag, startPoint x: 1118, startPoint y: 294, endPoint x: 1279, endPoint y: 305, distance: 160.7
click at [1279, 305] on div "Nombre completo : [PERSON_NAME] [PERSON_NAME]" at bounding box center [1232, 292] width 218 height 32
click at [507, 427] on p "CURP TUDP990422HCSRZB09" at bounding box center [430, 435] width 176 height 16
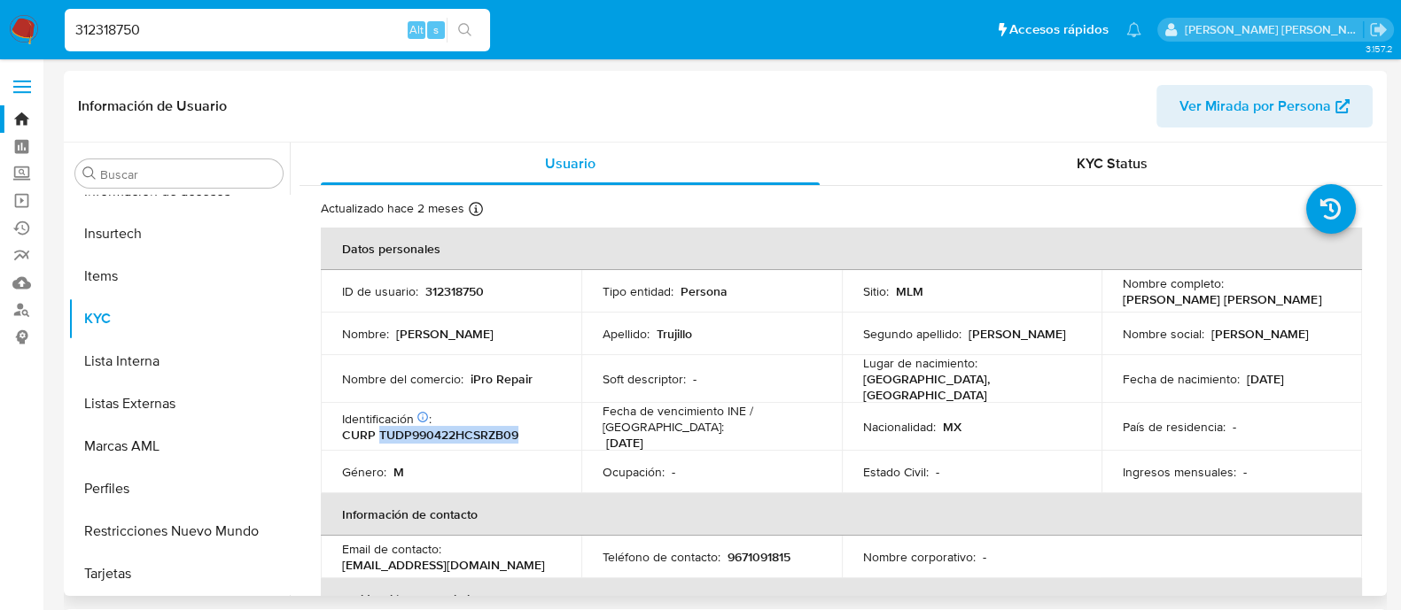
drag, startPoint x: 1243, startPoint y: 378, endPoint x: 1309, endPoint y: 378, distance: 65.6
click at [1309, 378] on div "Fecha de nacimiento : [DEMOGRAPHIC_DATA]" at bounding box center [1232, 379] width 218 height 16
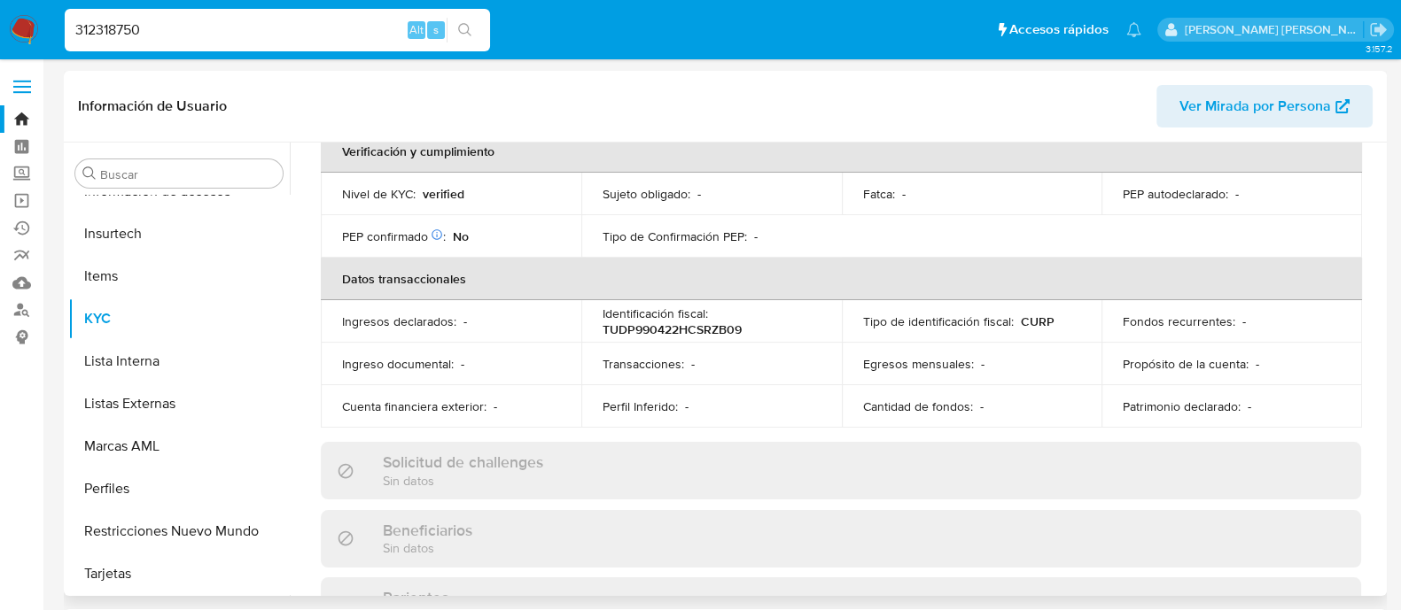
scroll to position [227, 0]
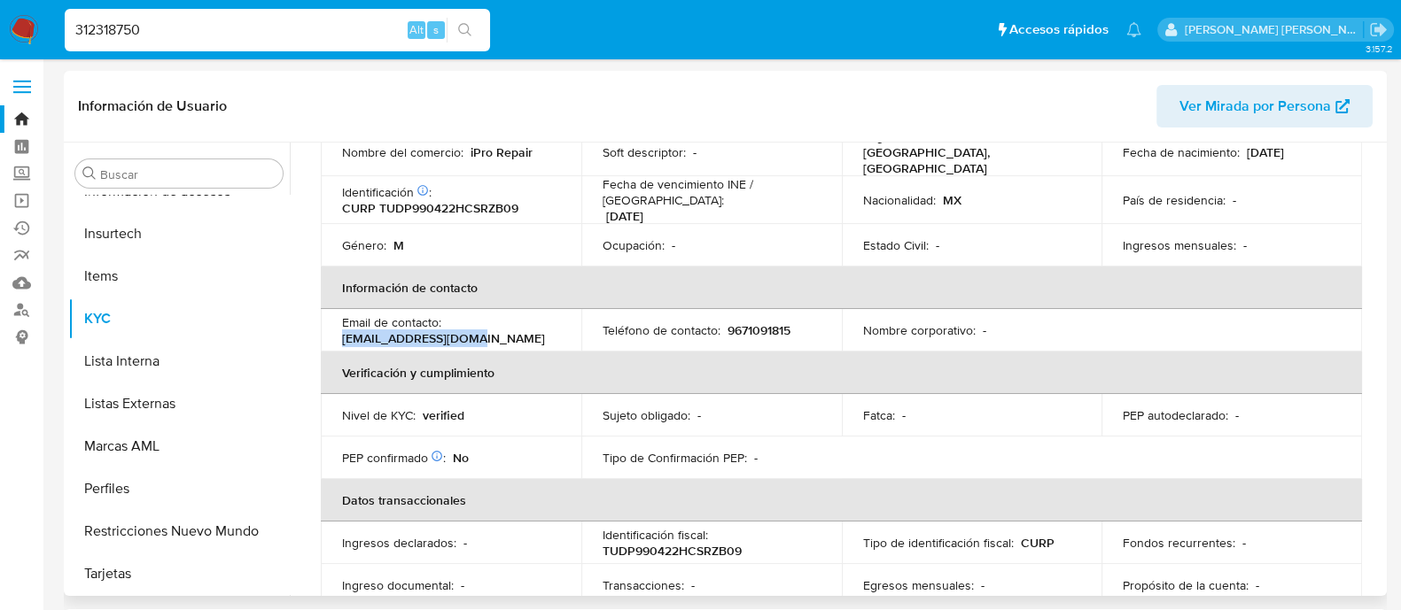
drag, startPoint x: 338, startPoint y: 336, endPoint x: 490, endPoint y: 322, distance: 152.2
click at [490, 322] on td "Email de contacto : [EMAIL_ADDRESS][DOMAIN_NAME]" at bounding box center [451, 330] width 261 height 43
click at [759, 323] on p "9671091815" at bounding box center [758, 331] width 63 height 16
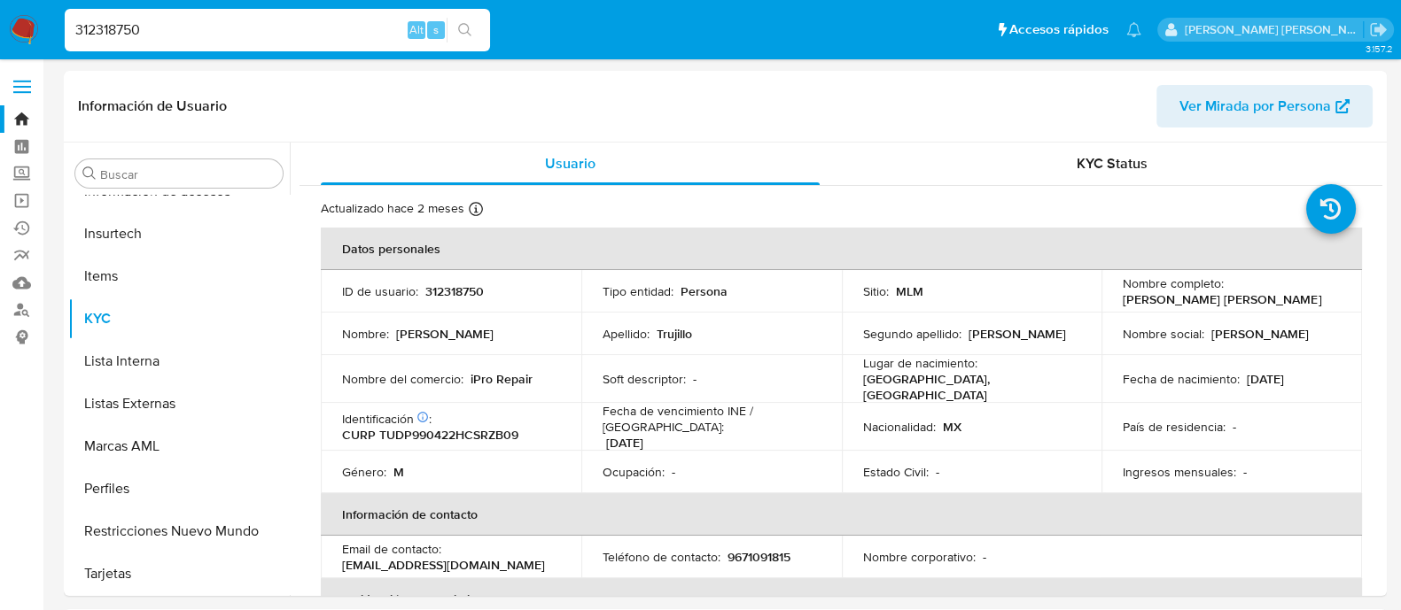
click at [280, 37] on input "312318750" at bounding box center [277, 30] width 425 height 23
paste input "2482871867"
type input "2482871867"
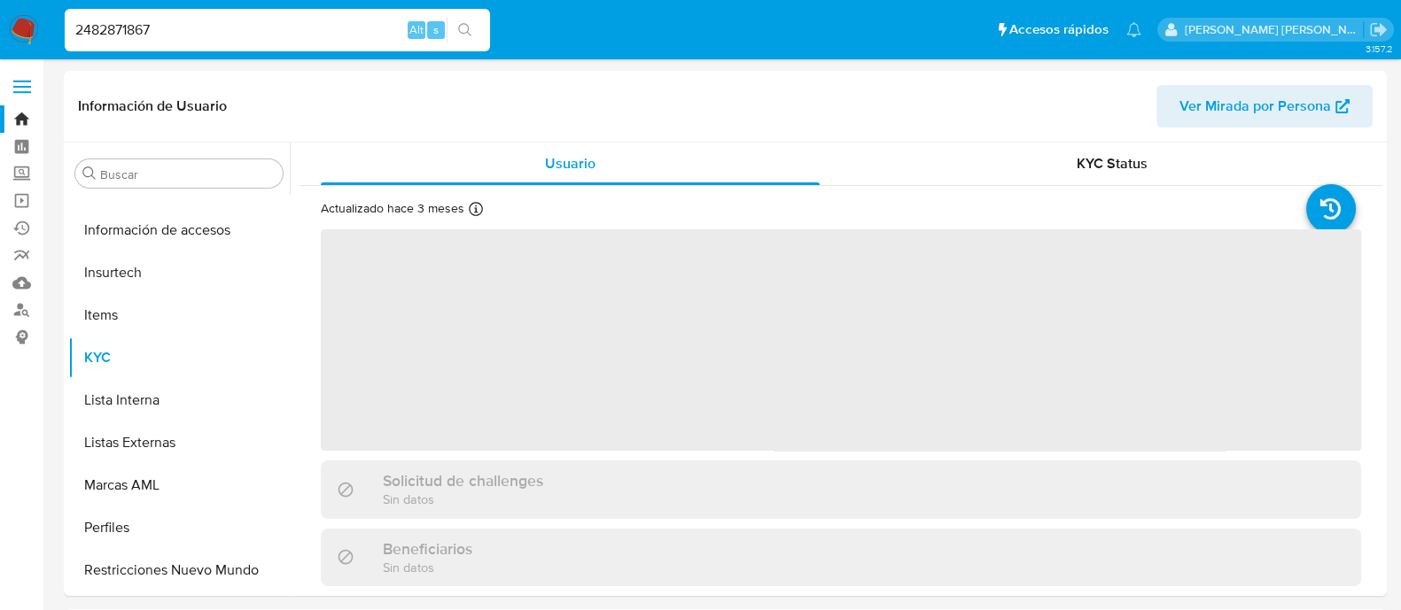
scroll to position [748, 0]
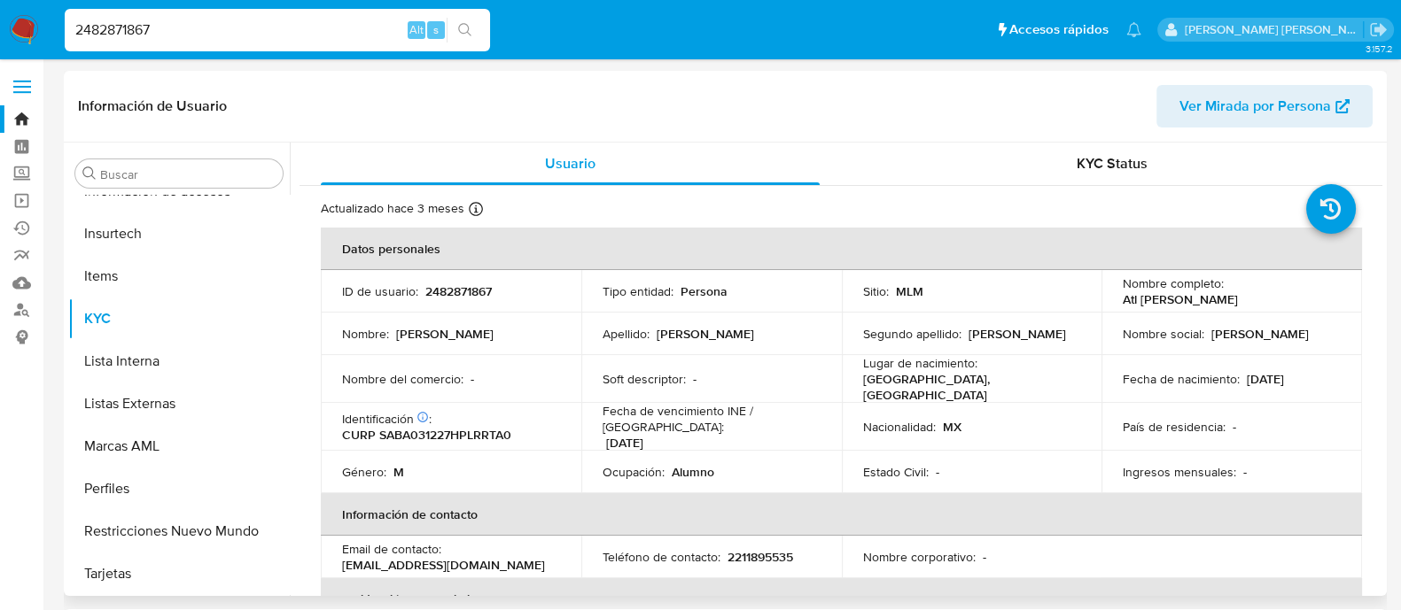
select select "10"
drag, startPoint x: 1120, startPoint y: 299, endPoint x: 1271, endPoint y: 312, distance: 152.1
click at [1271, 312] on tbody "ID de usuario : 2482871867 Tipo entidad : Persona Sitio : MLM Nombre completo :…" at bounding box center [841, 381] width 1041 height 223
click at [442, 431] on p "CURP SABA031227HPLRRTA0" at bounding box center [426, 435] width 169 height 16
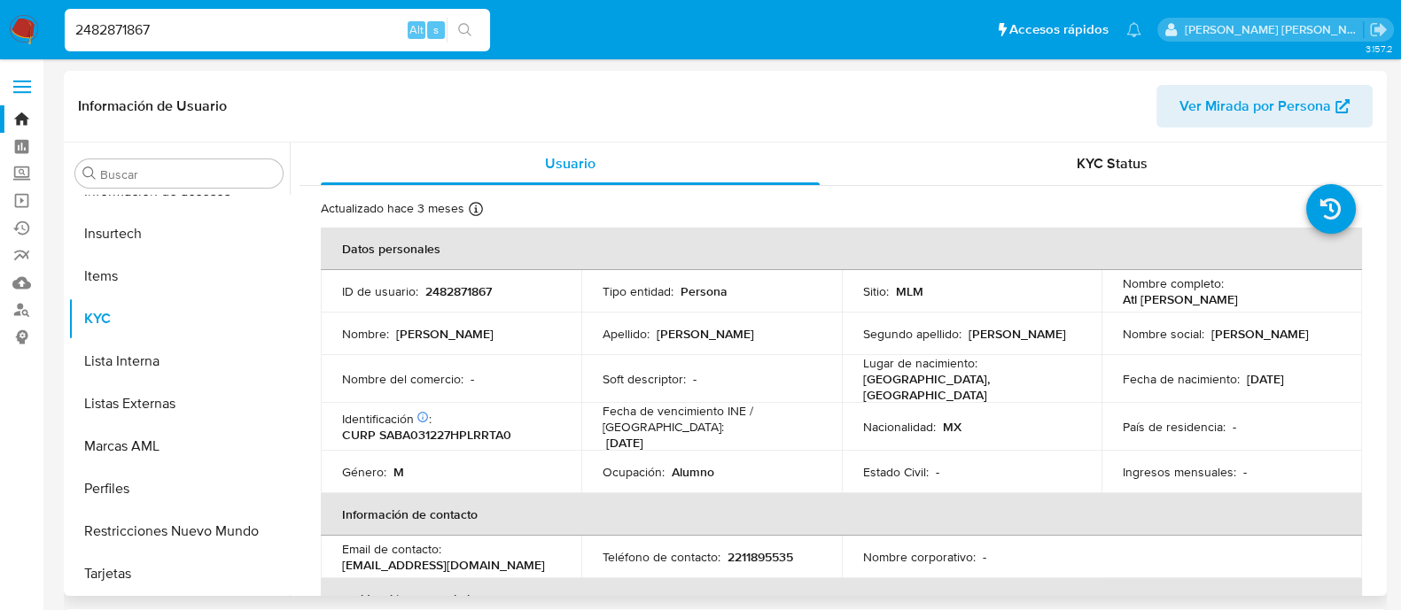
click at [1247, 378] on p "[DATE]" at bounding box center [1265, 379] width 37 height 16
drag, startPoint x: 1243, startPoint y: 378, endPoint x: 1316, endPoint y: 379, distance: 72.7
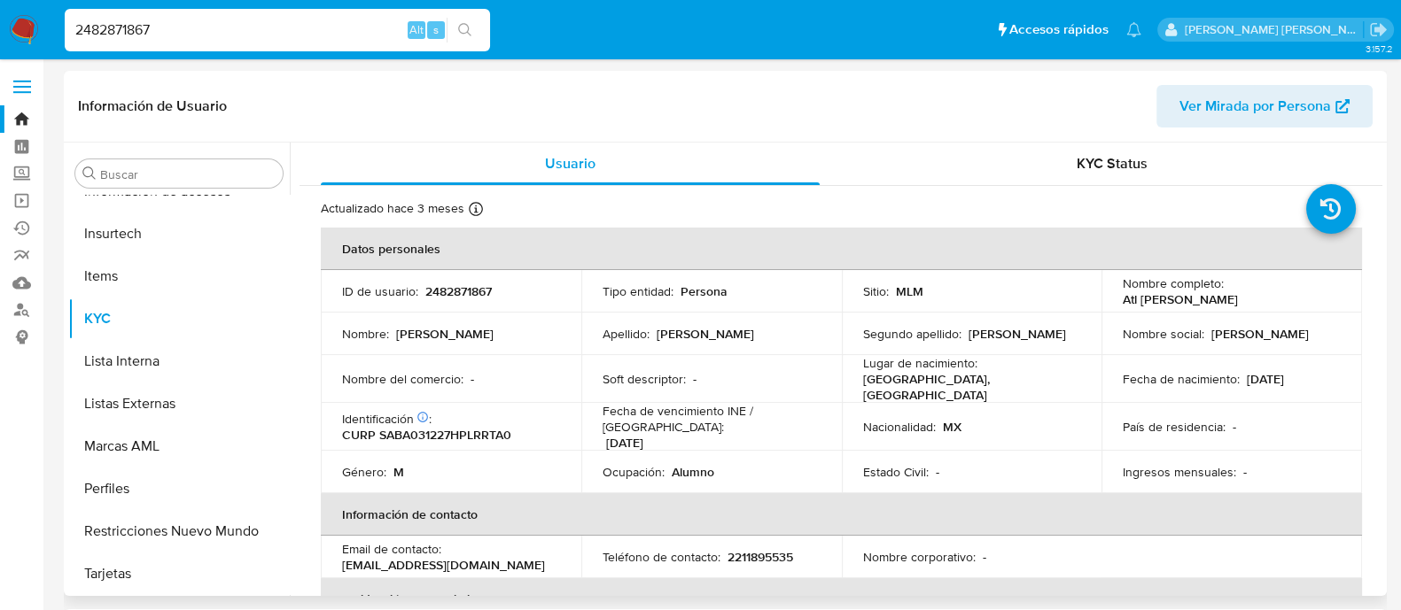
click at [1316, 379] on div "Fecha de nacimiento : [DEMOGRAPHIC_DATA]" at bounding box center [1232, 379] width 218 height 16
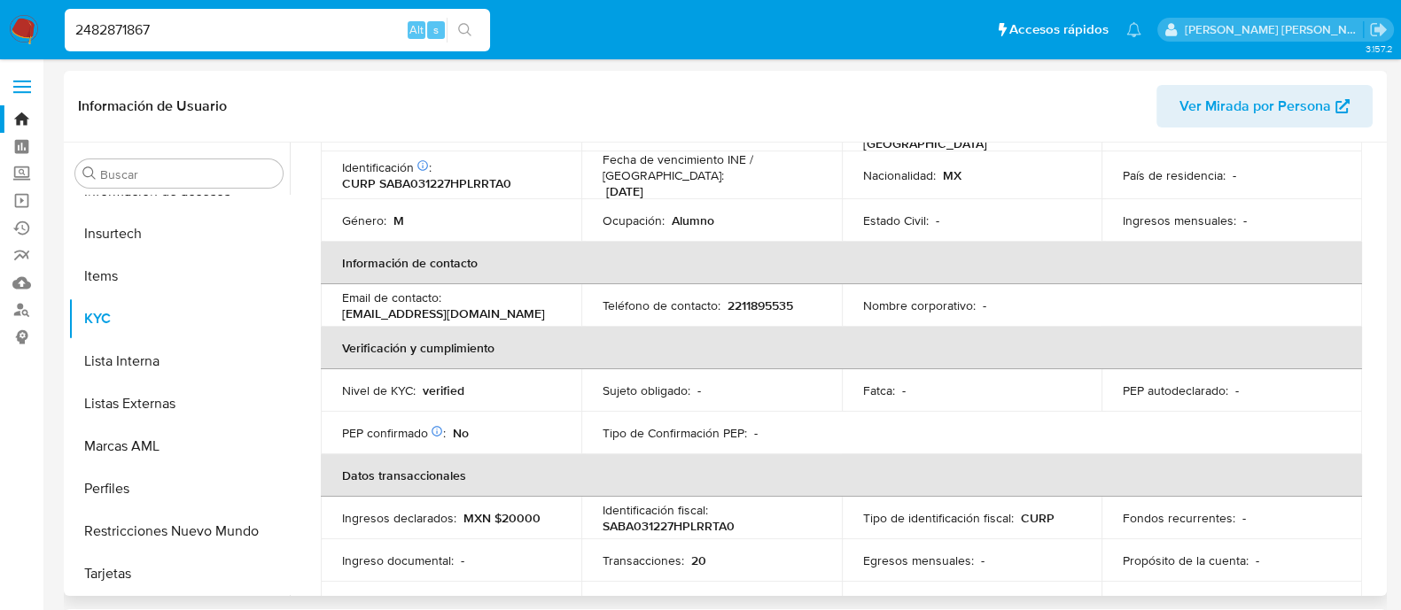
scroll to position [116, 0]
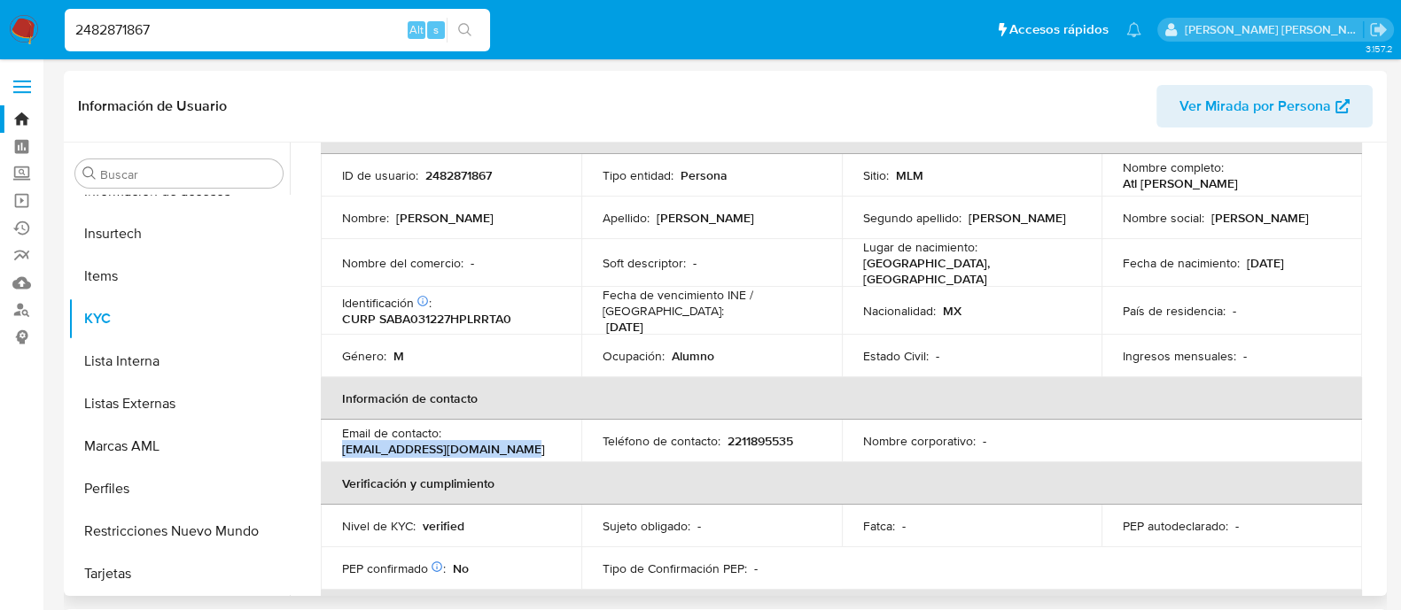
drag, startPoint x: 341, startPoint y: 437, endPoint x: 525, endPoint y: 438, distance: 183.4
click at [525, 438] on div "Email de contacto : [EMAIL_ADDRESS][DOMAIN_NAME]" at bounding box center [451, 441] width 218 height 32
drag, startPoint x: 776, startPoint y: 423, endPoint x: 768, endPoint y: 427, distance: 9.1
click at [775, 433] on p "2211895535" at bounding box center [760, 441] width 66 height 16
click at [768, 433] on p "2211895535" at bounding box center [760, 441] width 66 height 16
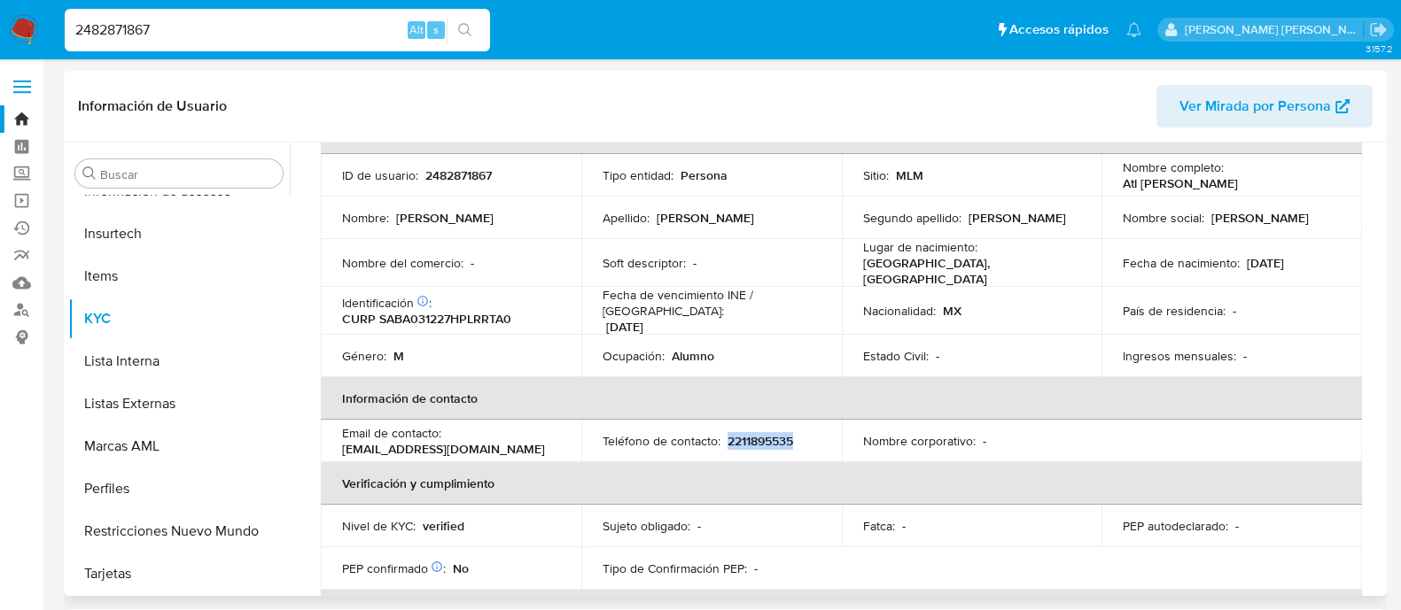
click at [768, 433] on p "2211895535" at bounding box center [760, 441] width 66 height 16
